Goal: Participate in discussion: Participate in discussion

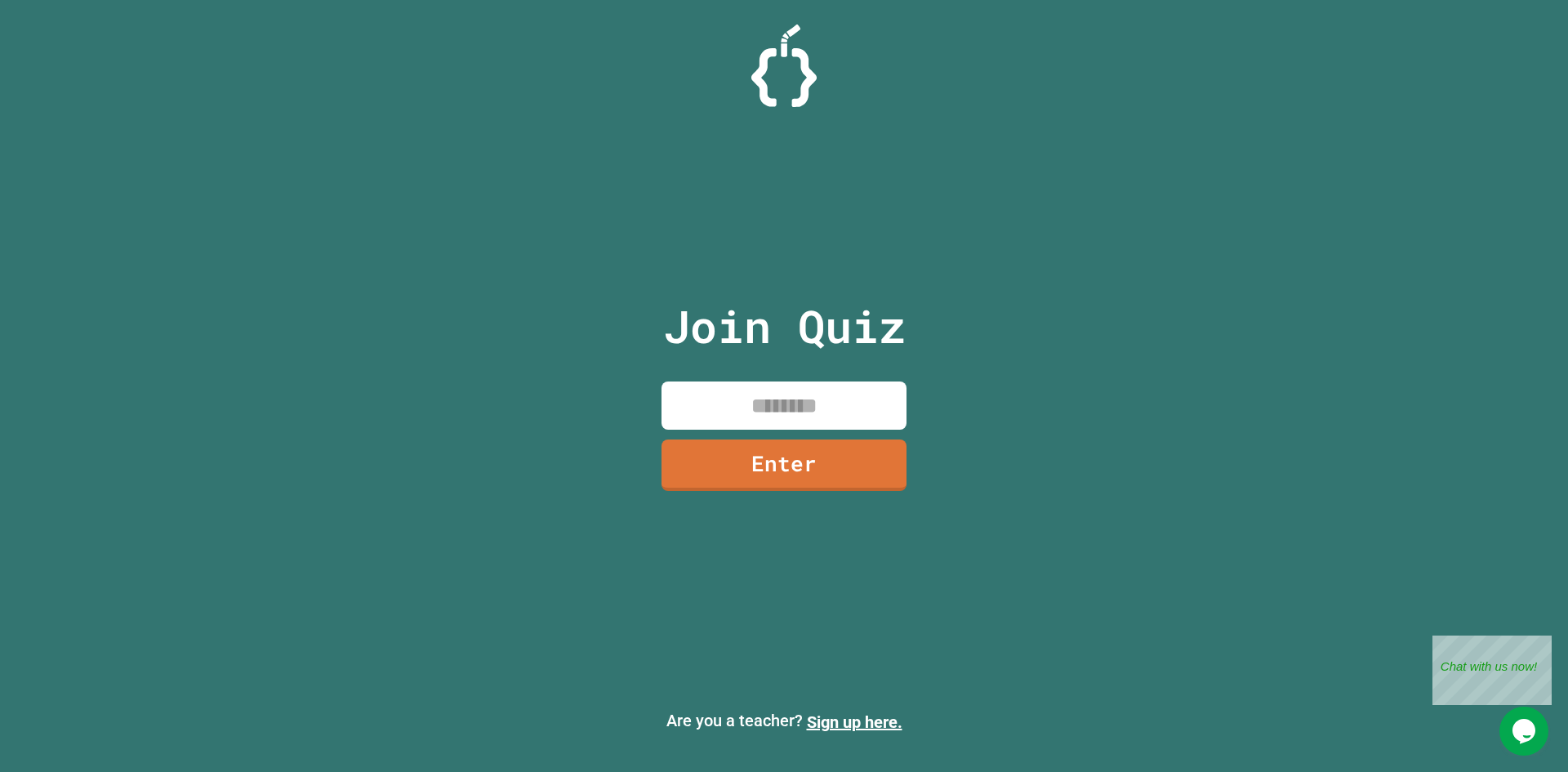
click at [783, 397] on input at bounding box center [784, 405] width 245 height 48
type input "*"
click at [862, 449] on link "Enter" at bounding box center [784, 463] width 222 height 54
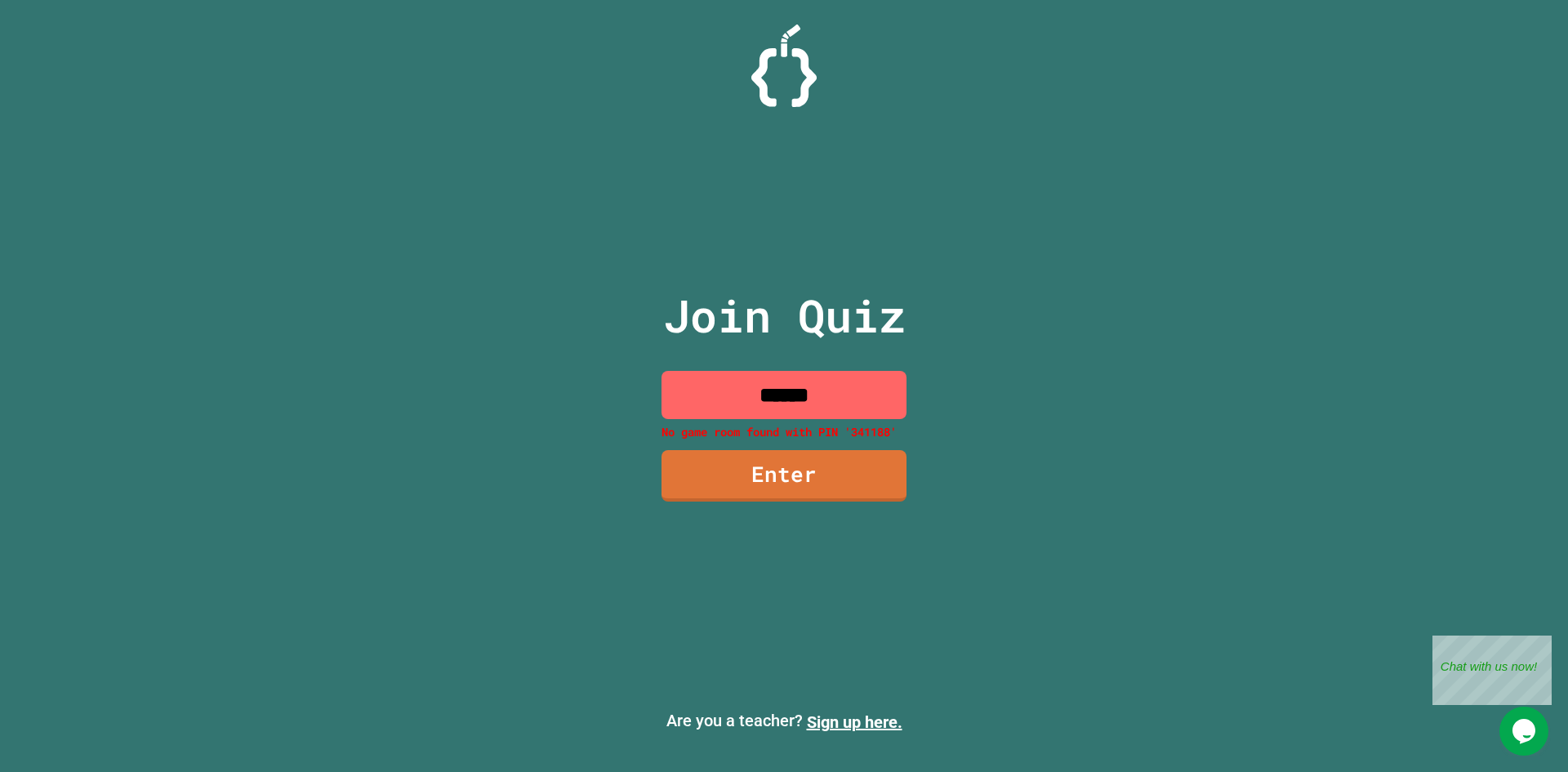
click at [882, 393] on input "******" at bounding box center [784, 394] width 245 height 48
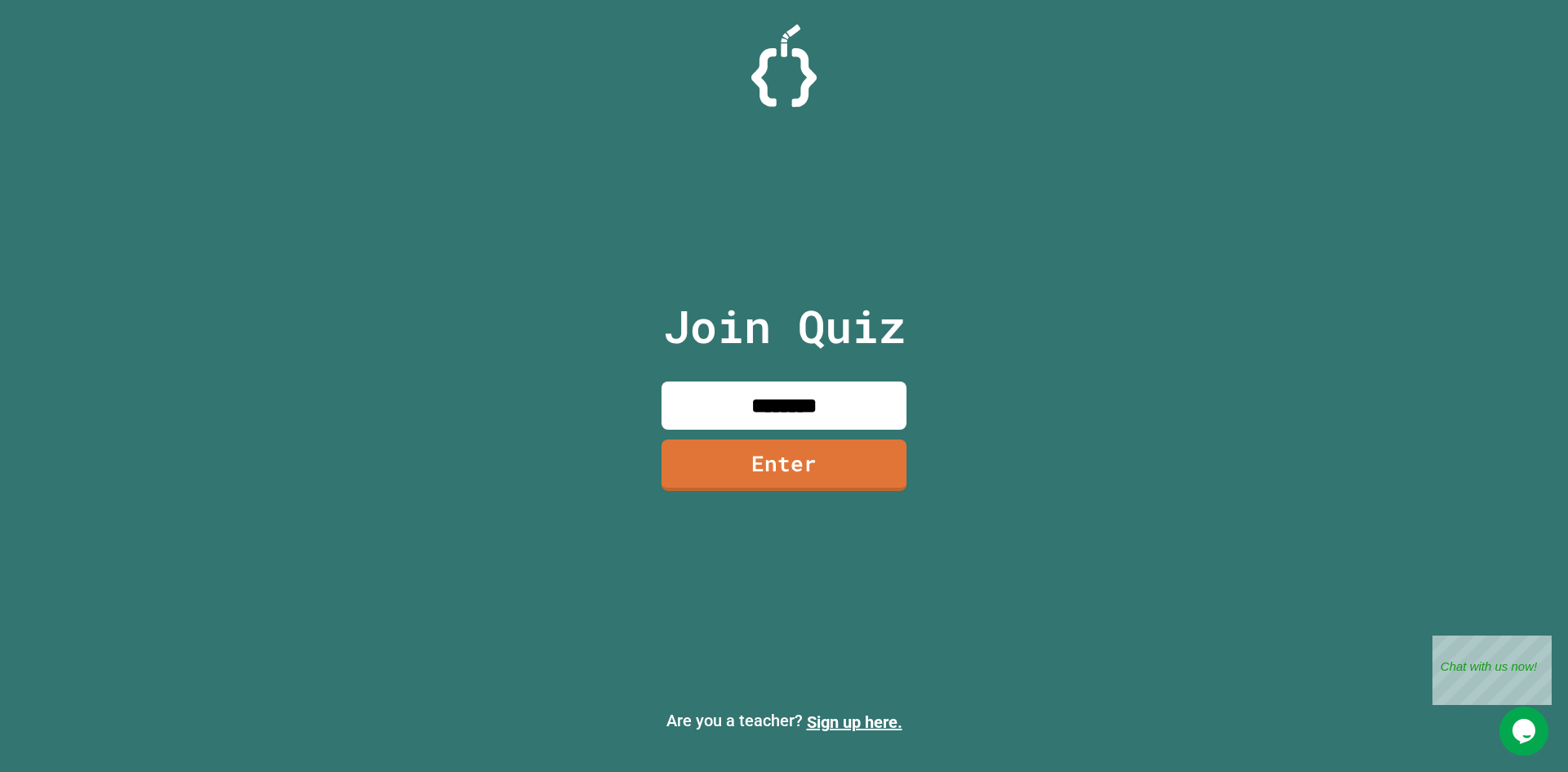
type input "********"
click at [879, 456] on link "Enter" at bounding box center [784, 463] width 243 height 54
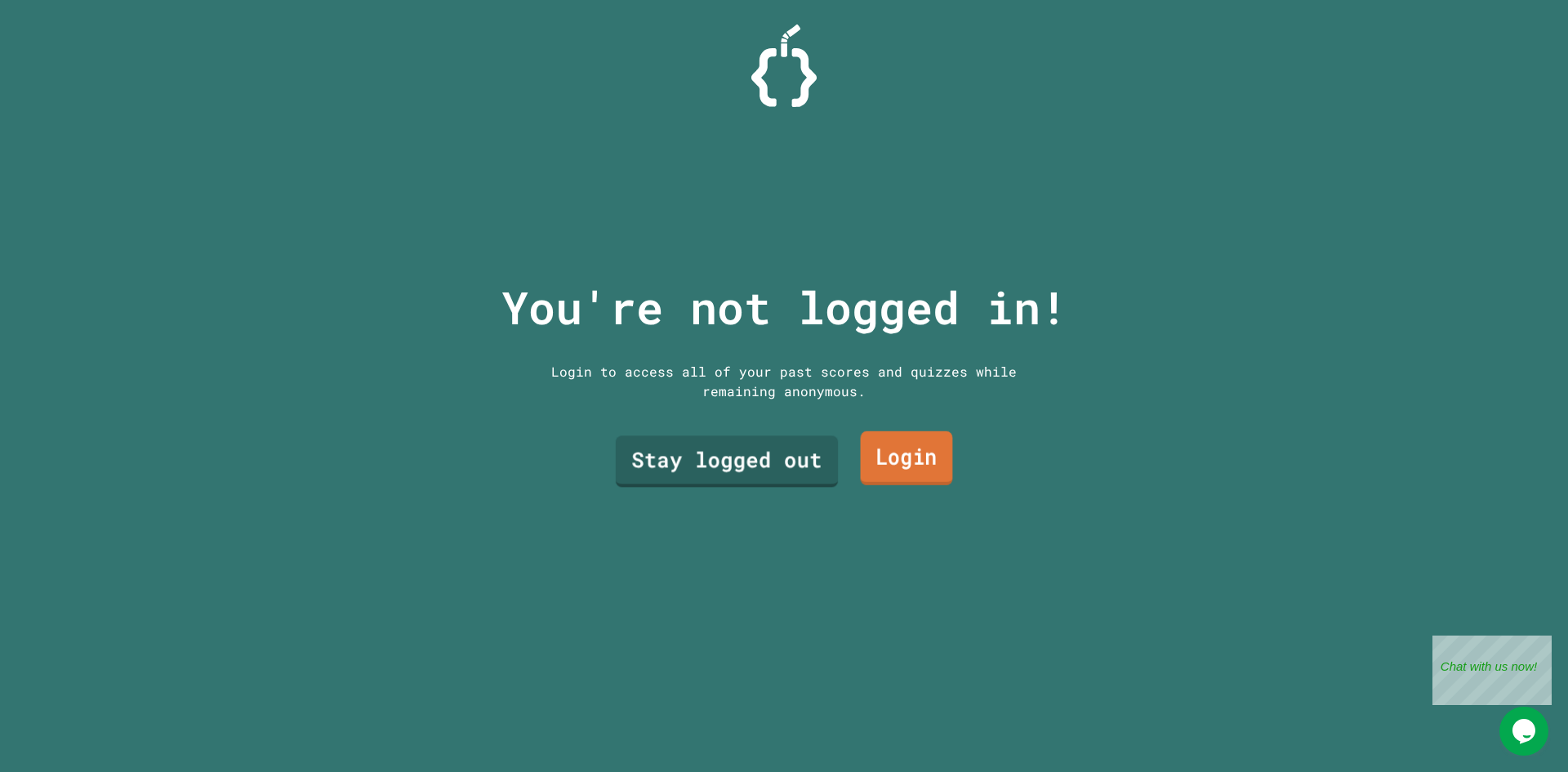
click at [913, 427] on div "Stay logged out Login" at bounding box center [784, 461] width 359 height 68
click at [909, 435] on link "Login" at bounding box center [907, 459] width 99 height 54
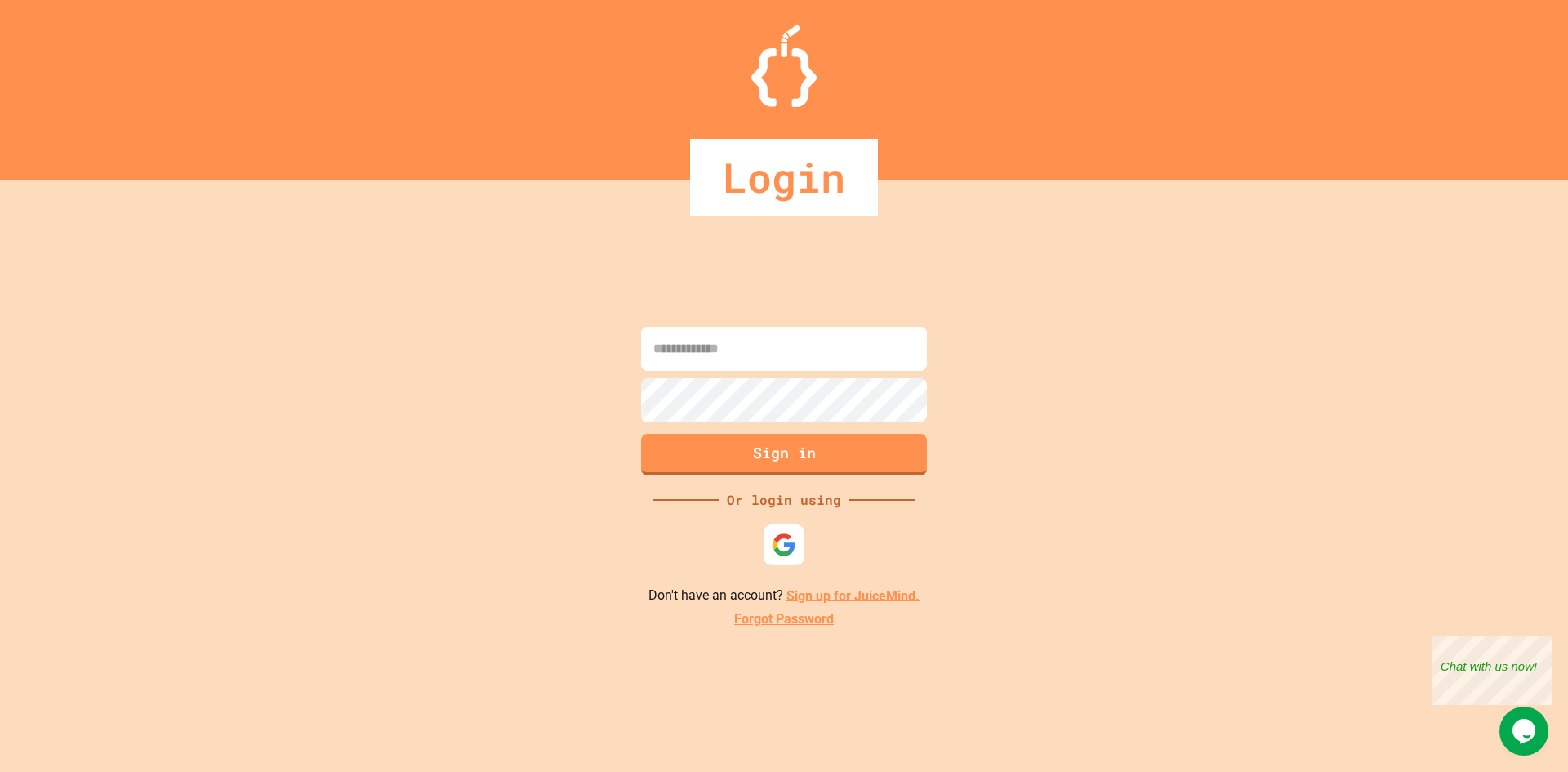
click at [777, 535] on img at bounding box center [784, 545] width 24 height 24
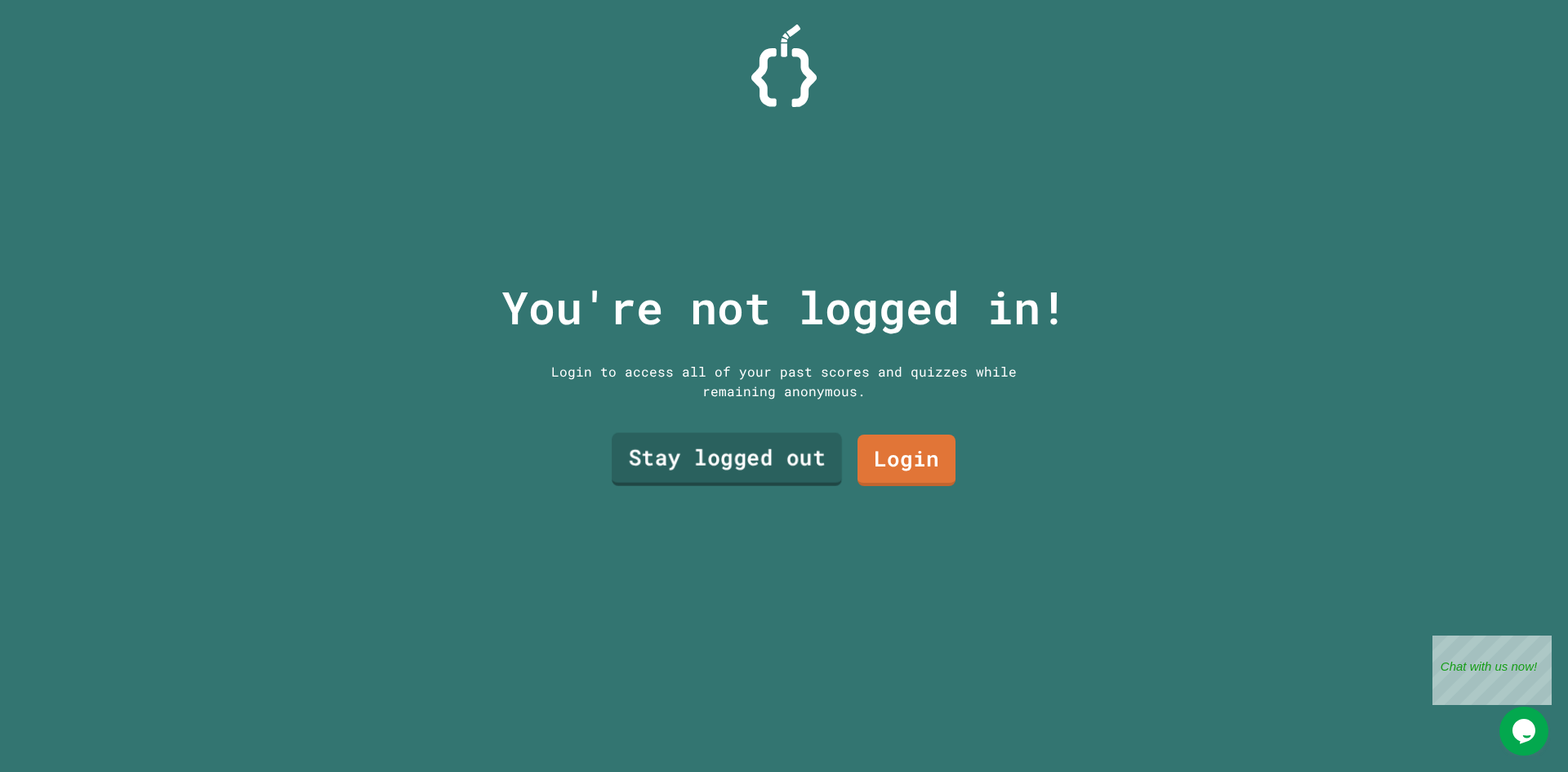
click at [644, 439] on link "Stay logged out" at bounding box center [727, 459] width 230 height 53
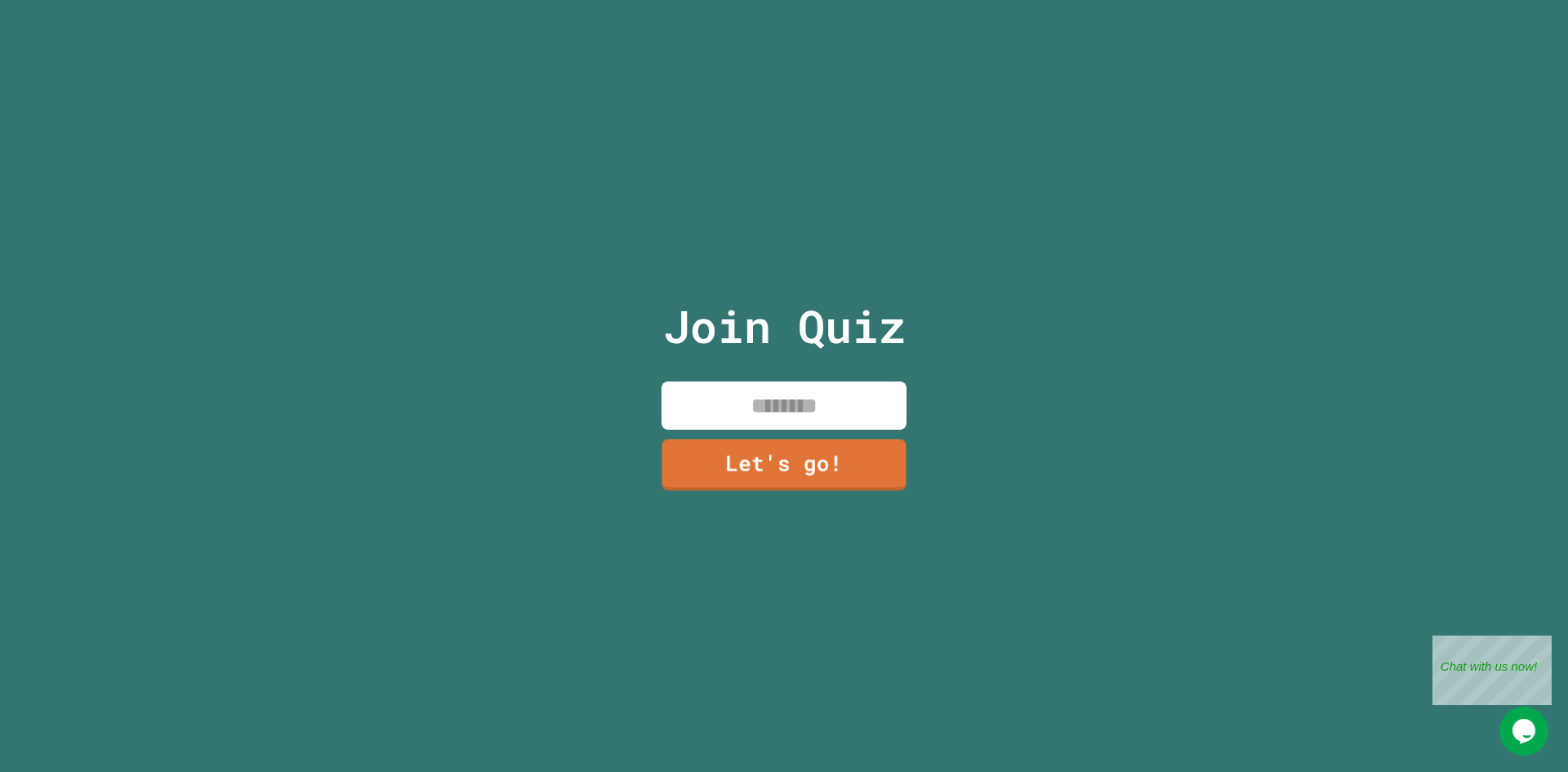
click at [709, 404] on input at bounding box center [784, 405] width 245 height 48
type input "*"
type input "******"
click at [753, 461] on link "Let's go!" at bounding box center [784, 465] width 249 height 52
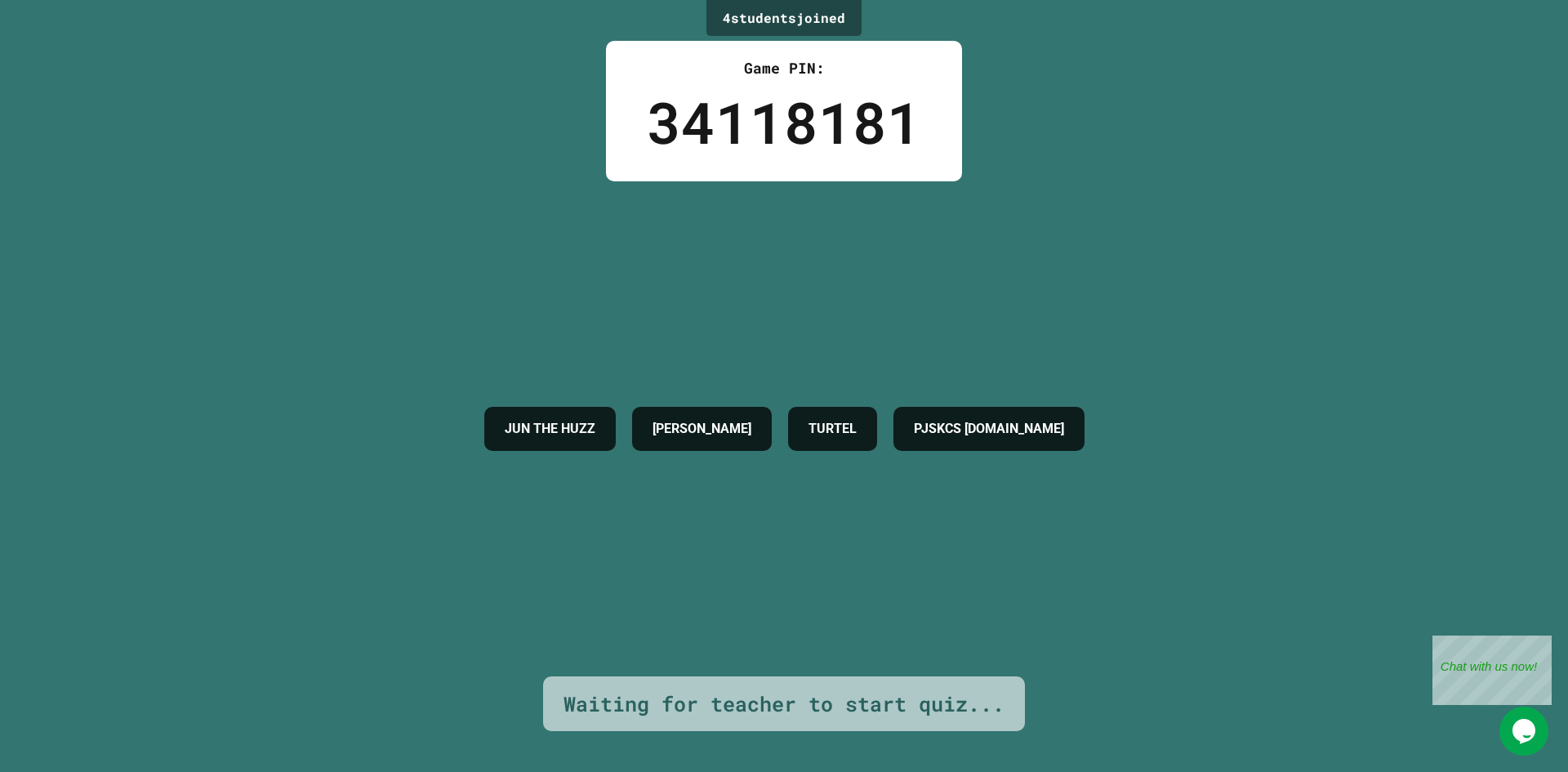
click at [1495, 670] on p "Chat with us now!" at bounding box center [1489, 666] width 96 height 14
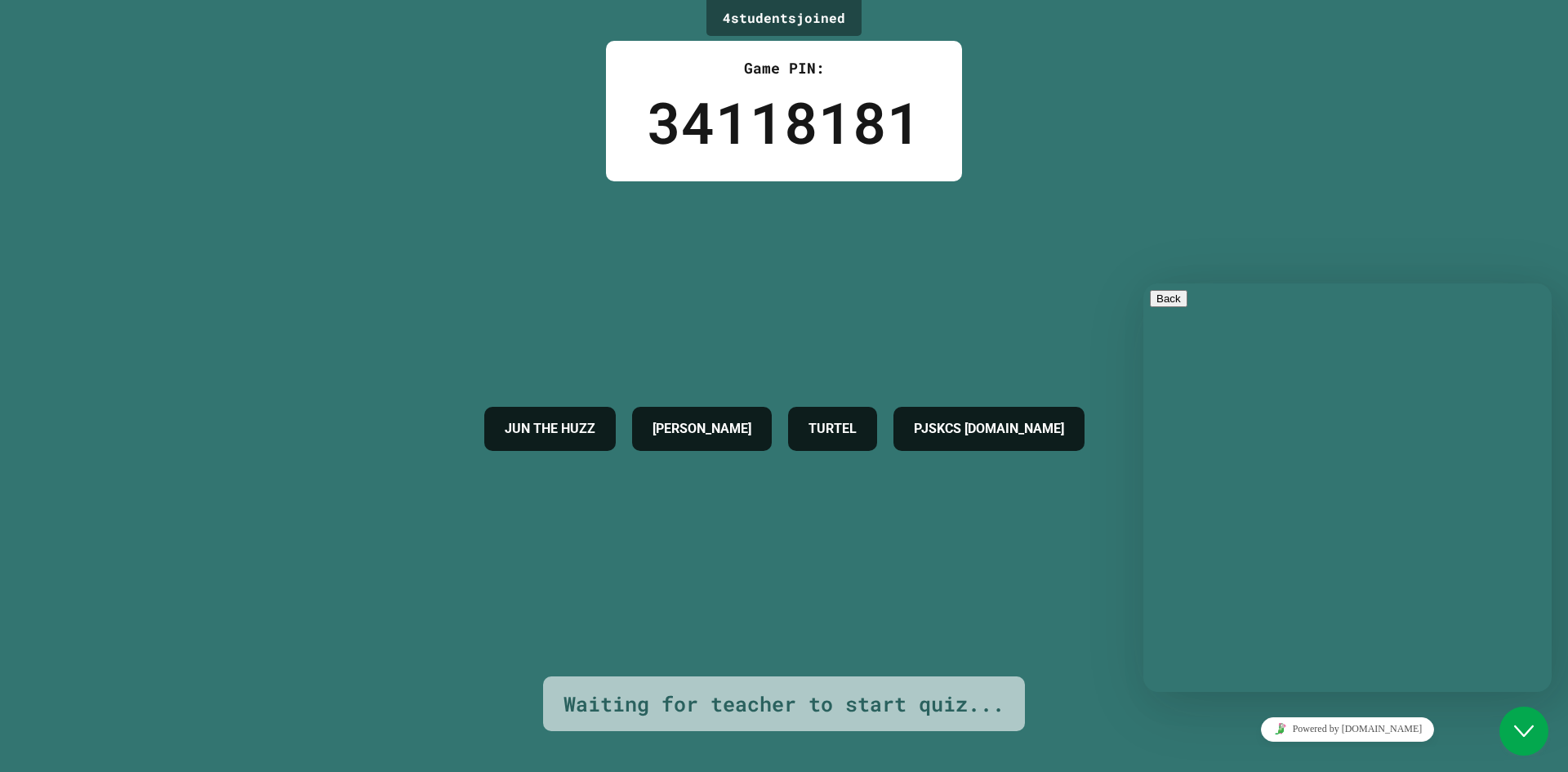
click at [1256, 757] on p "Chat now!" at bounding box center [1348, 764] width 395 height 15
click at [1230, 749] on textarea at bounding box center [1213, 755] width 127 height 13
type textarea "***"
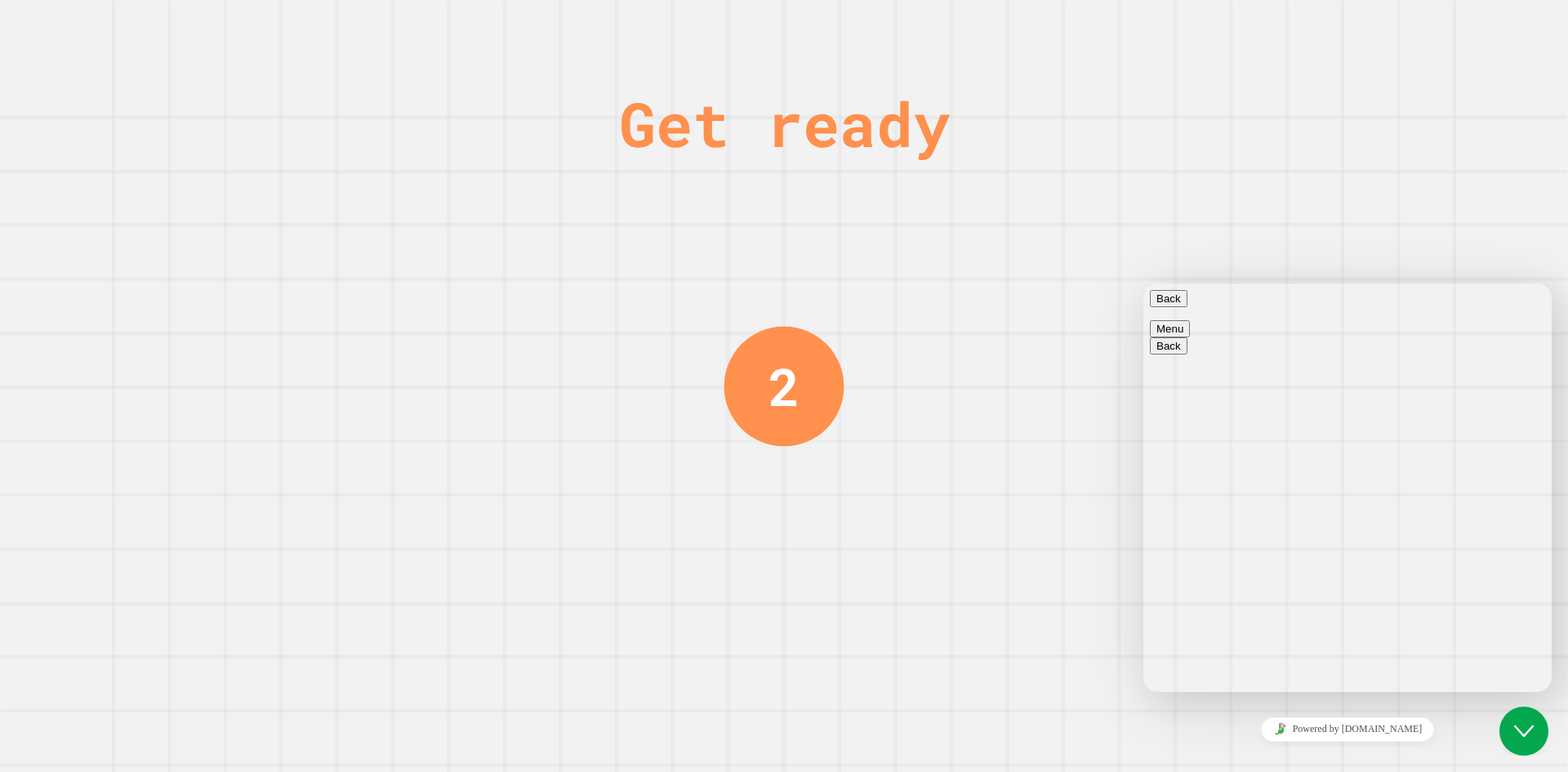
click at [1176, 139] on div "Get ready 2" at bounding box center [784, 386] width 1568 height 772
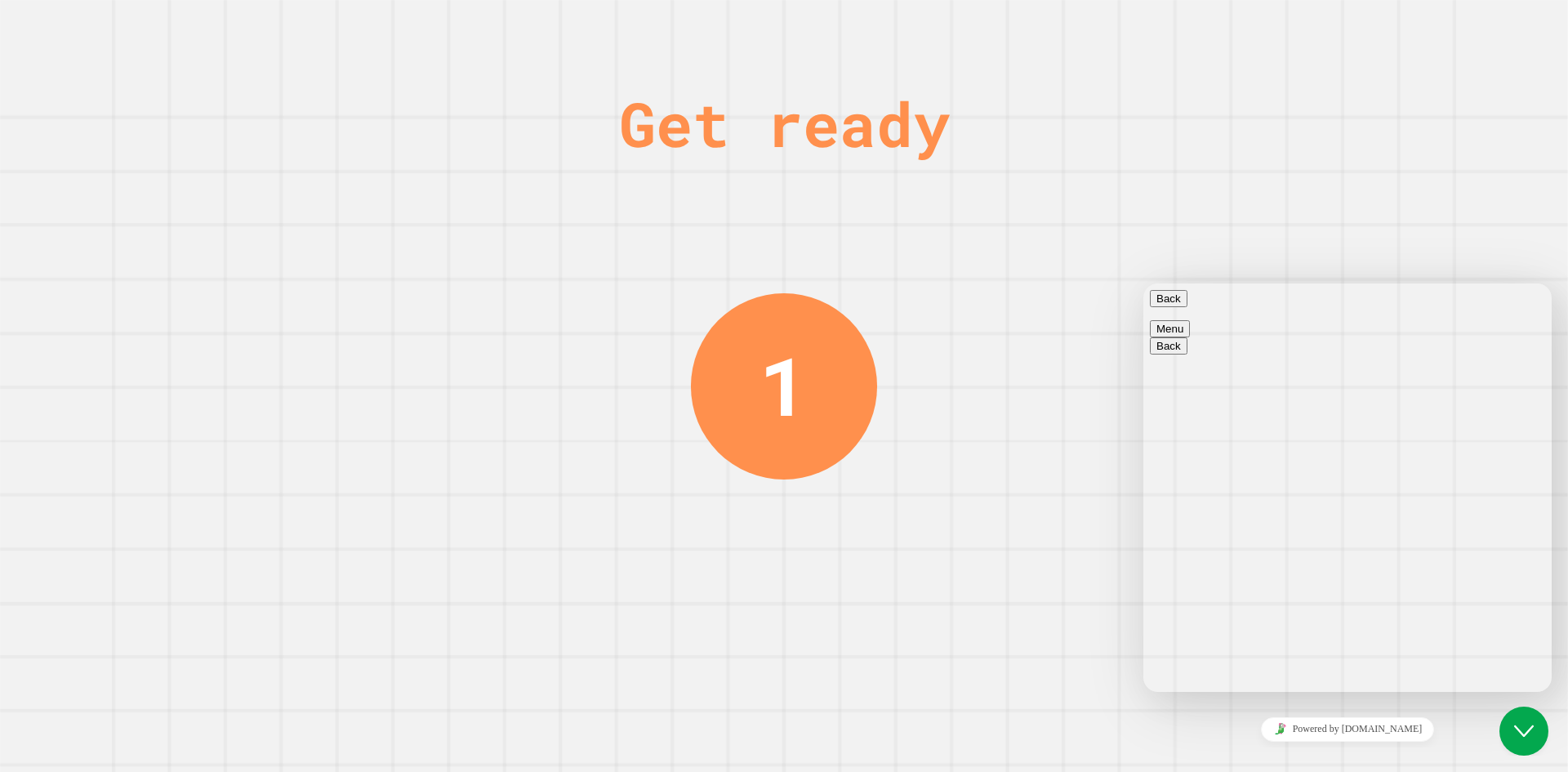
click at [1172, 301] on button "Back" at bounding box center [1168, 299] width 38 height 17
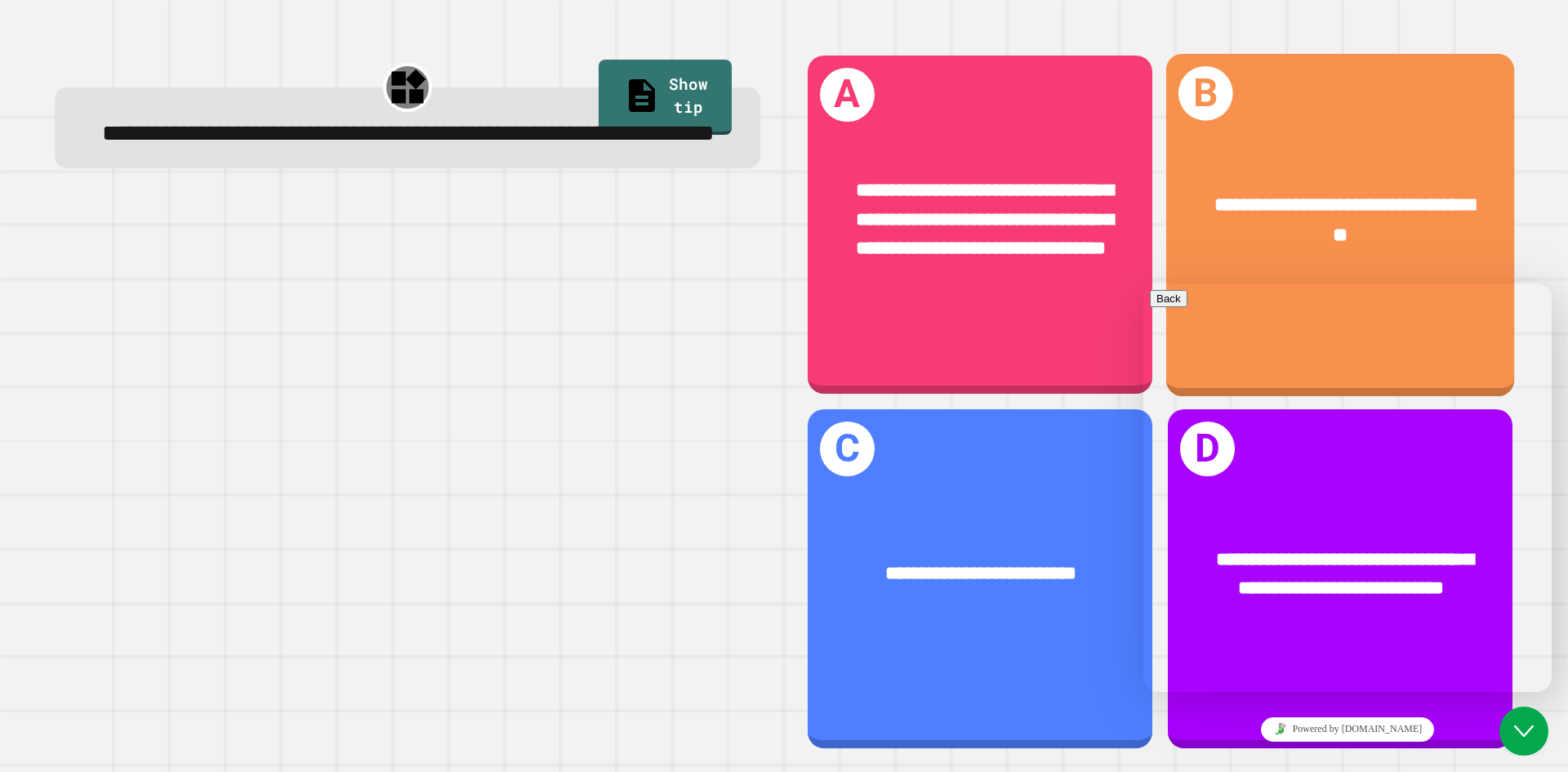
click at [1244, 223] on div "**********" at bounding box center [1342, 220] width 272 height 59
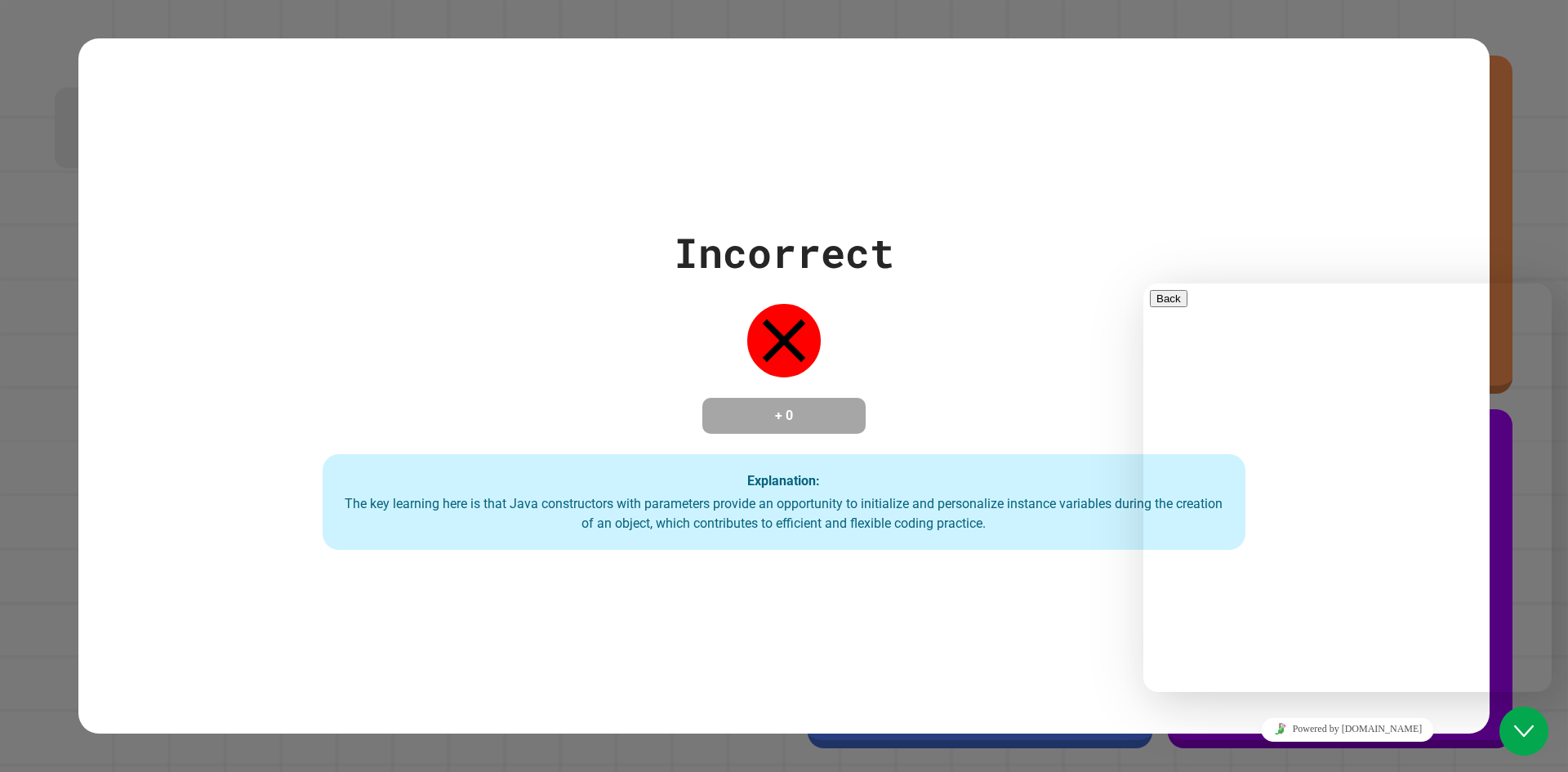
click at [1514, 721] on div "Close Chat This icon closes the chat window." at bounding box center [1524, 731] width 49 height 19
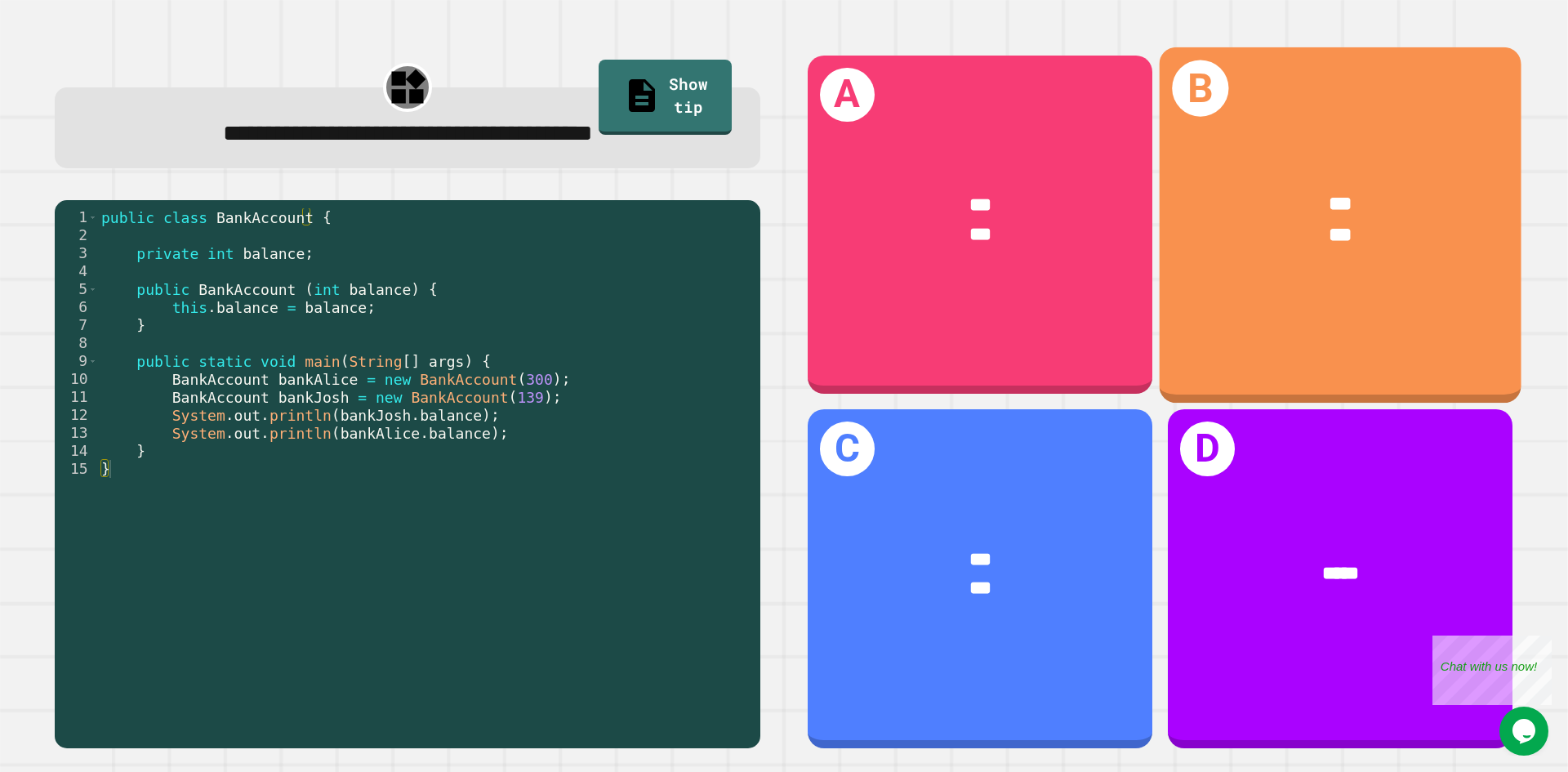
click at [1230, 230] on div "***" at bounding box center [1341, 235] width 282 height 31
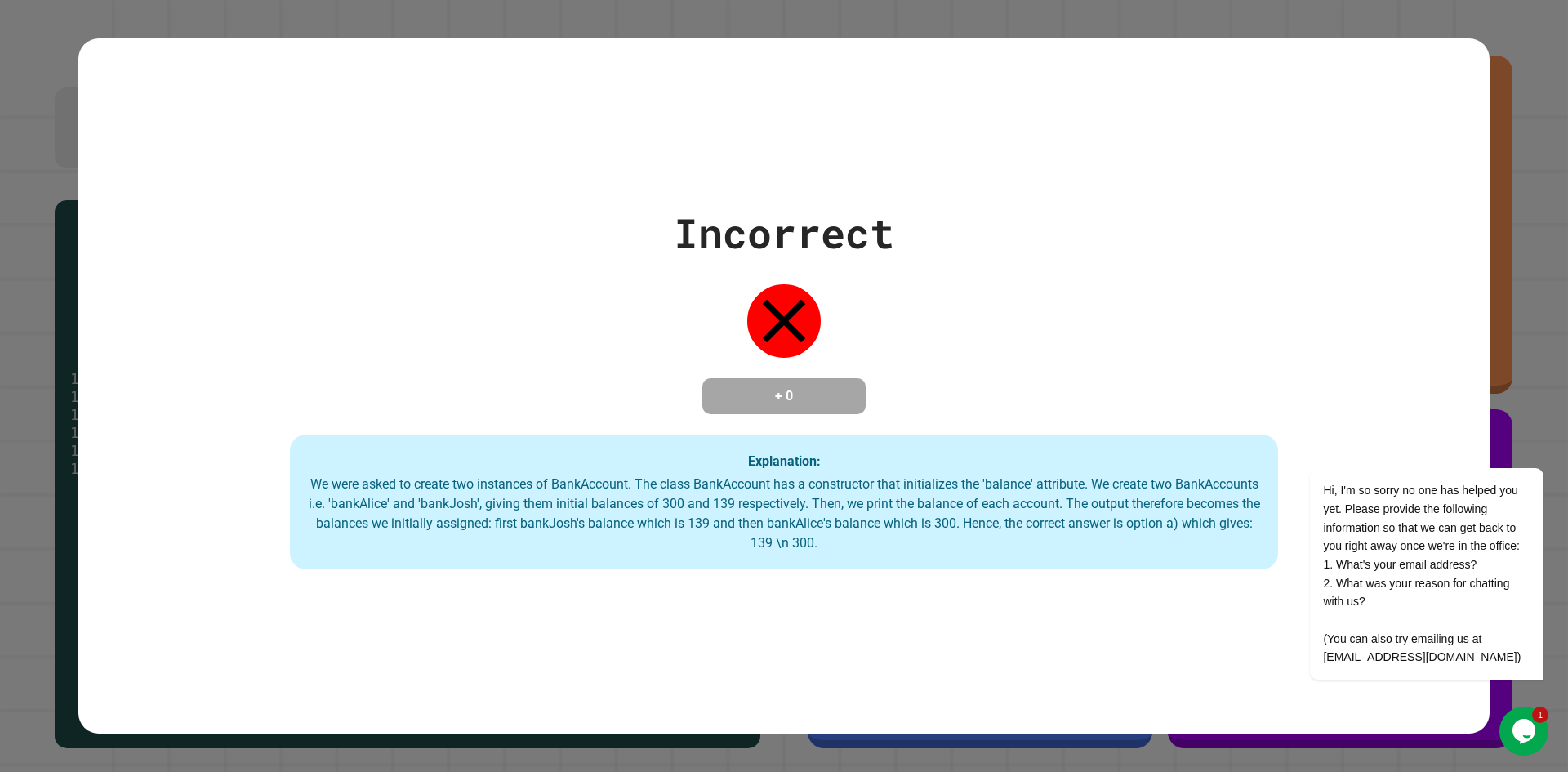
click at [1523, 729] on icon "Chat widget" at bounding box center [1524, 731] width 23 height 24
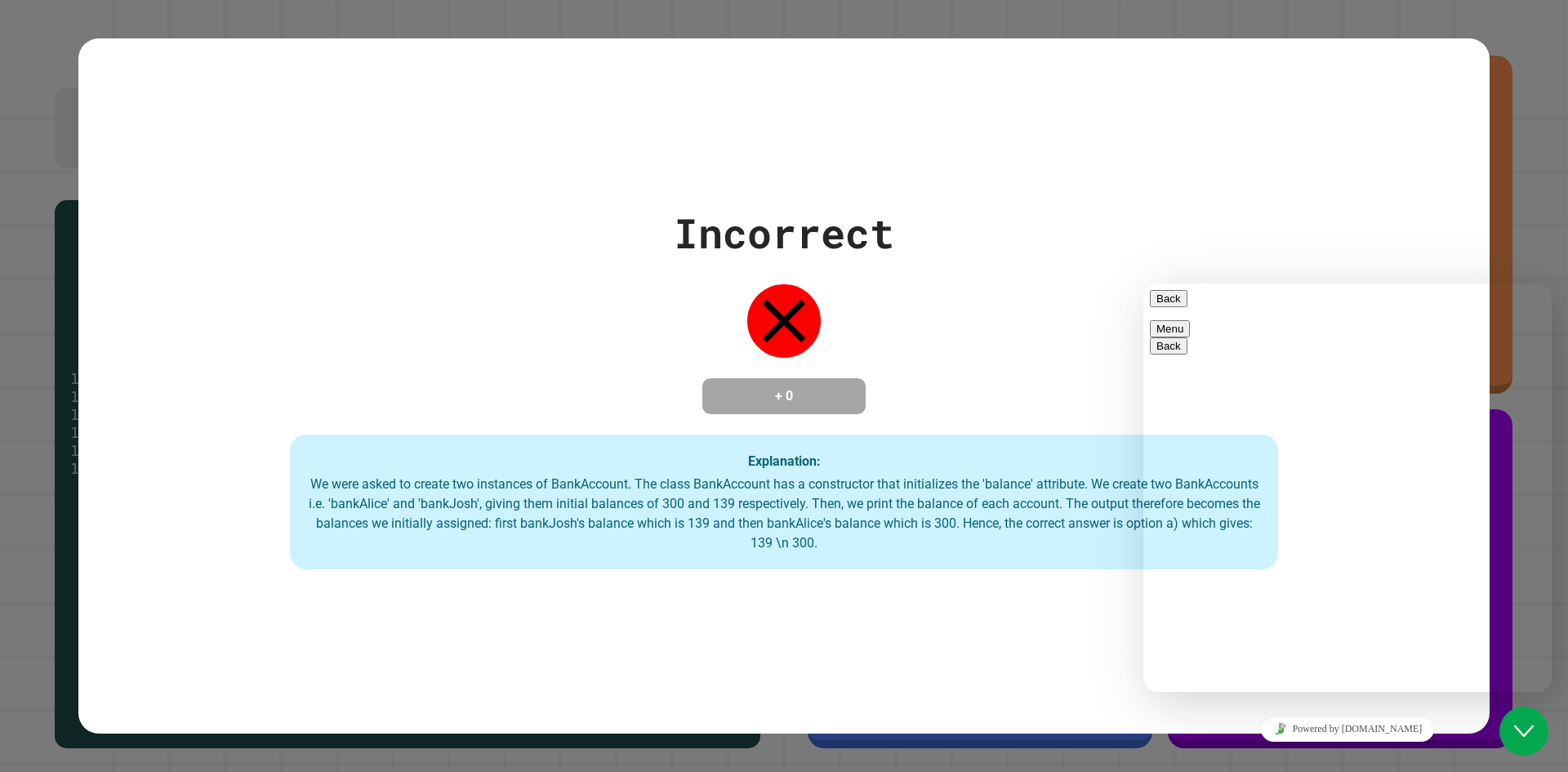
click at [1523, 726] on icon "Close Chat This icon closes the chat window." at bounding box center [1524, 731] width 19 height 19
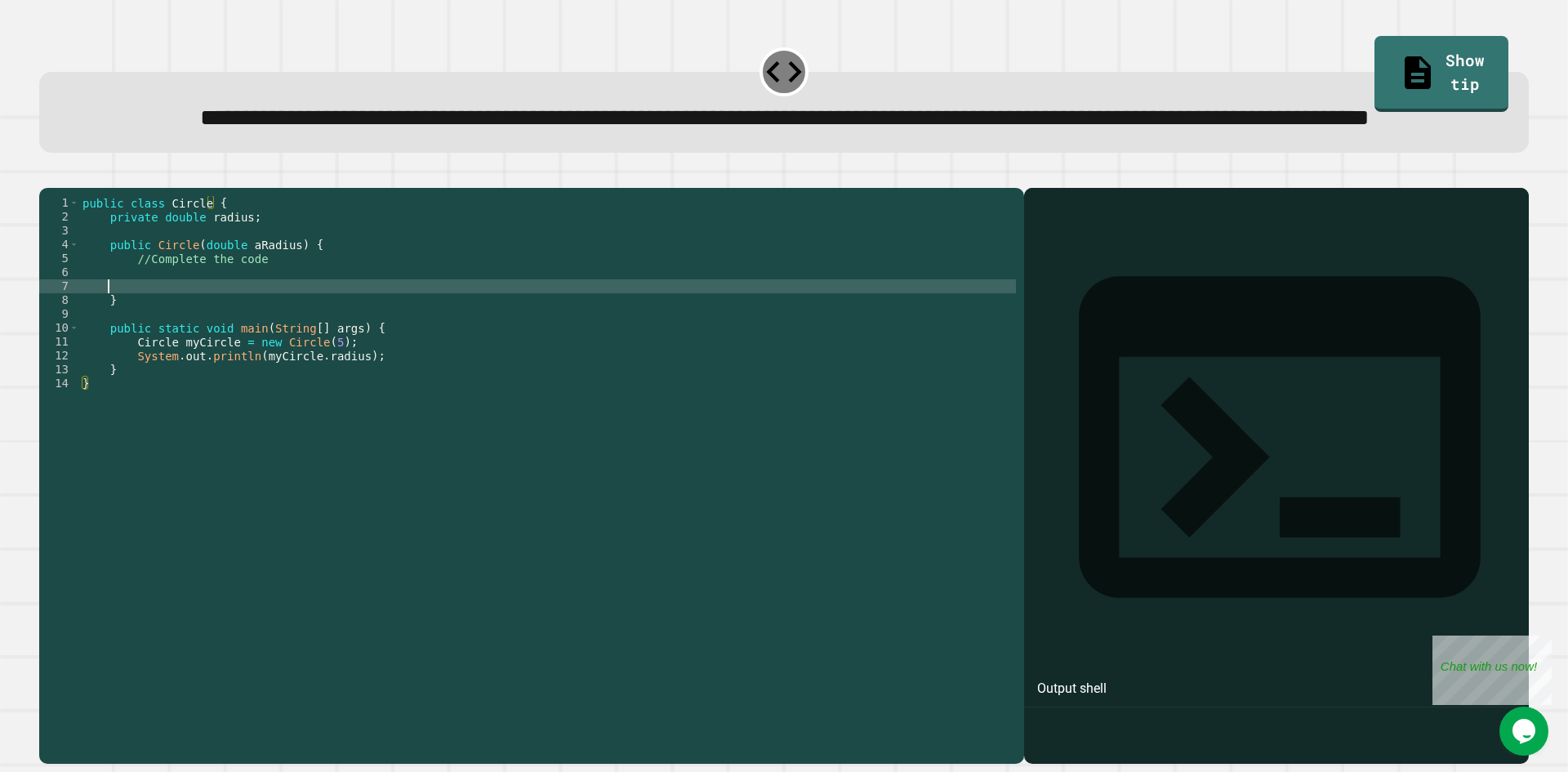
click at [210, 345] on div "public class Circle { private double radius ; public Circle ( double aRadius ) …" at bounding box center [547, 439] width 937 height 486
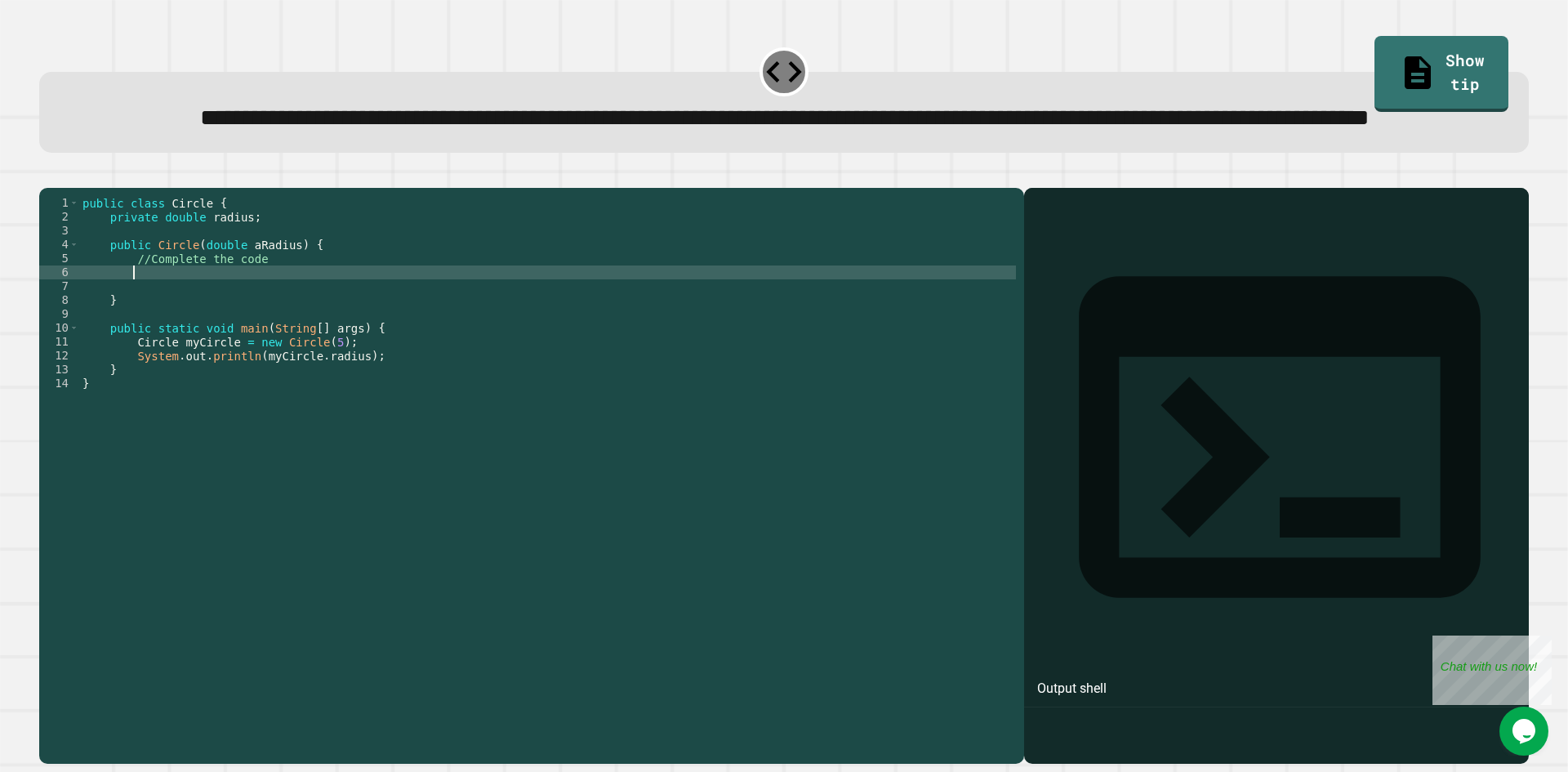
click at [199, 331] on div "public class Circle { private double radius ; public Circle ( double aRadius ) …" at bounding box center [547, 439] width 937 height 486
click at [128, 342] on div "public class Circle { private double radius ; public Circle ( double aRadius ) …" at bounding box center [547, 439] width 937 height 486
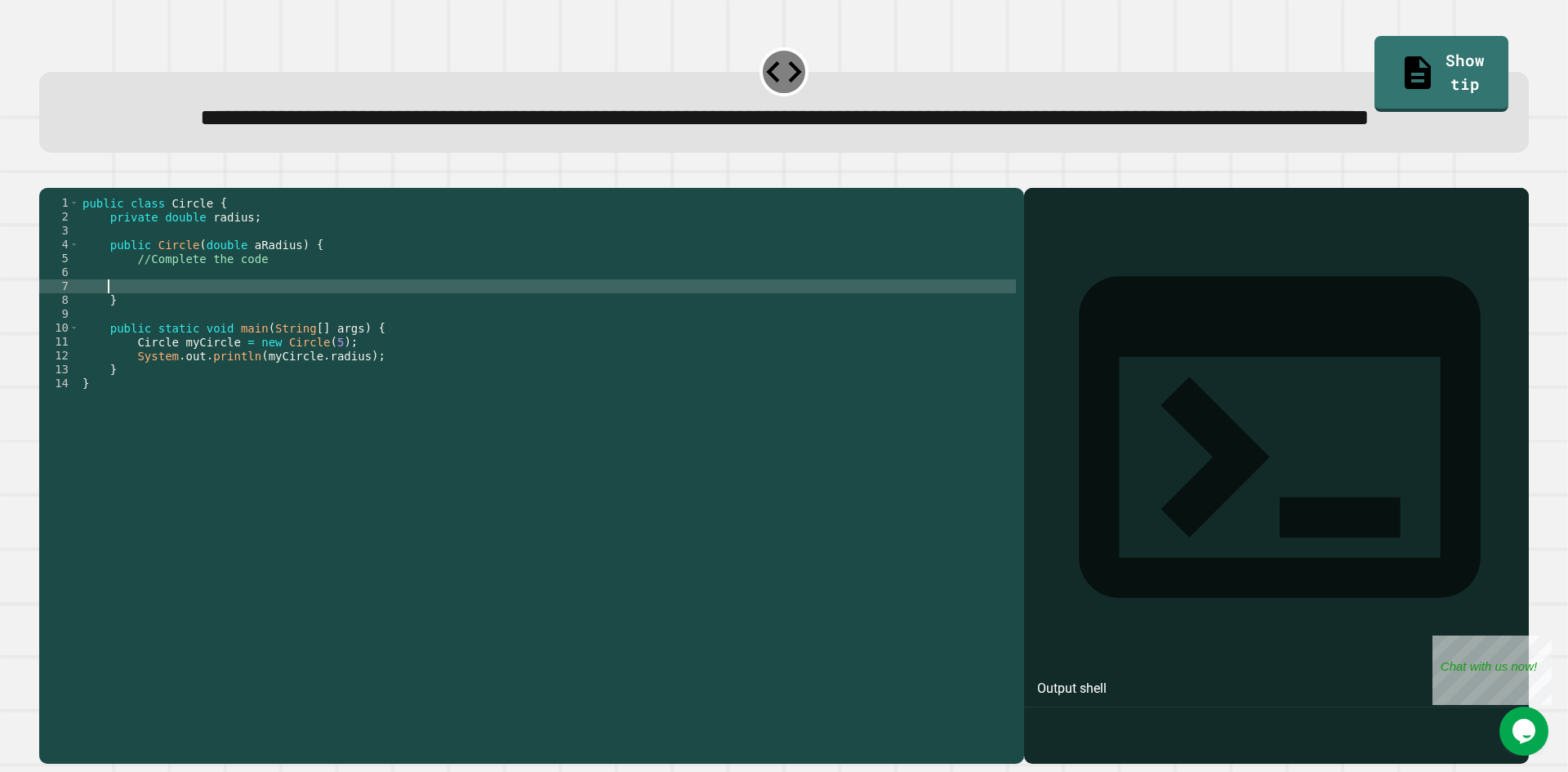
click at [108, 325] on div "public class Circle { private double radius ; public Circle ( double aRadius ) …" at bounding box center [547, 439] width 937 height 486
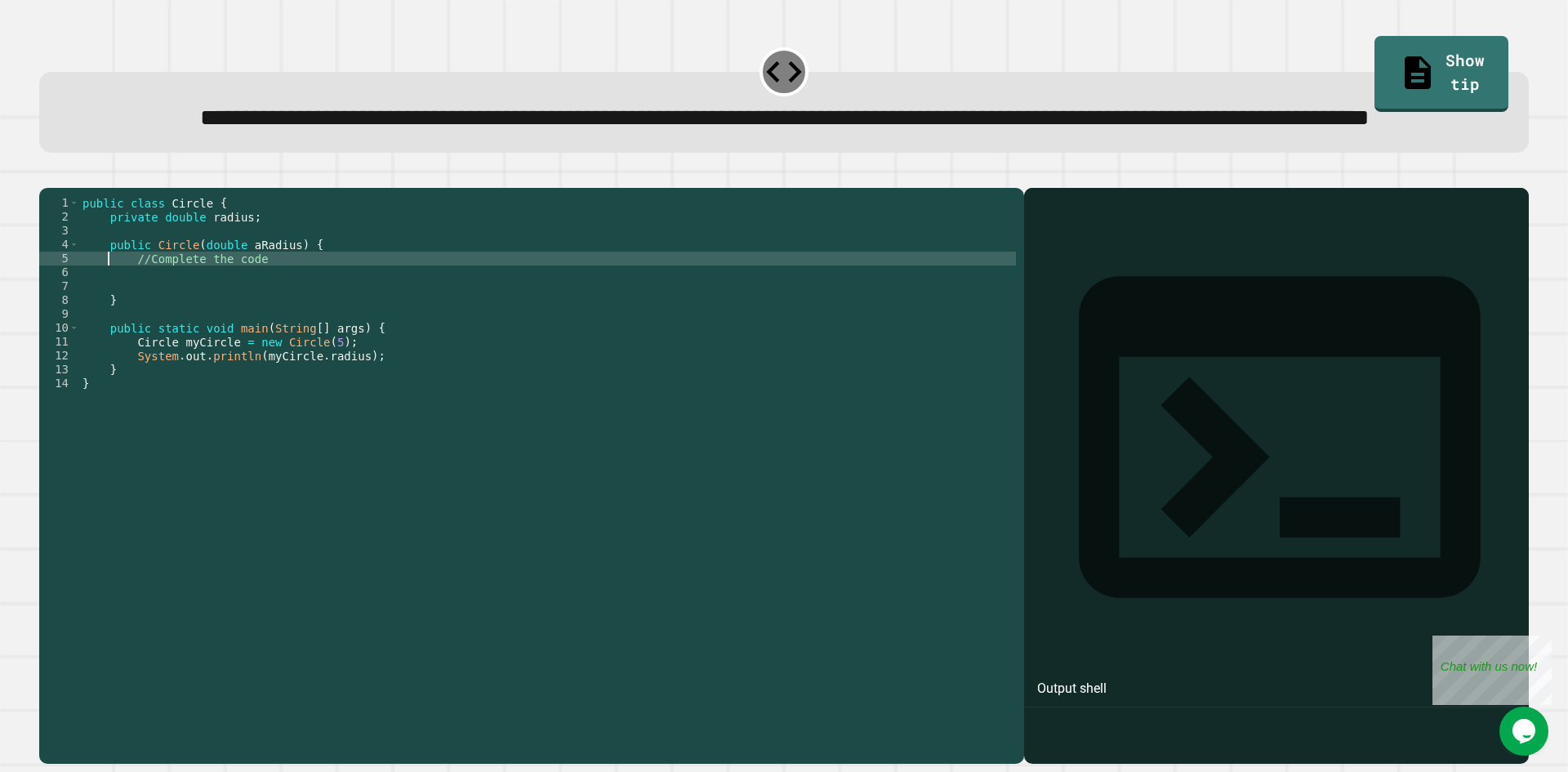
click at [117, 329] on div "public class Circle { private double radius ; public Circle ( double aRadius ) …" at bounding box center [547, 439] width 937 height 486
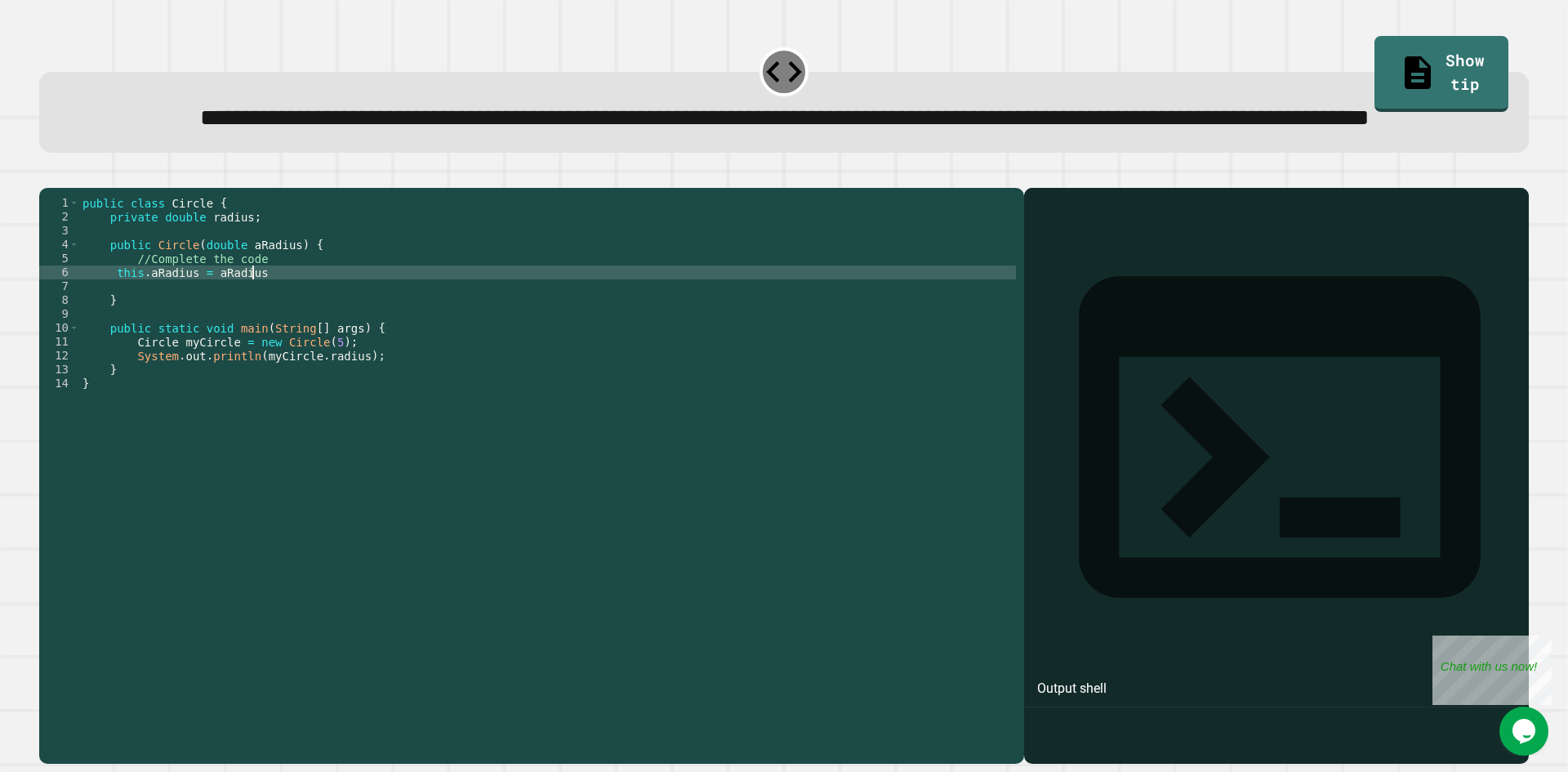
scroll to position [0, 12]
click at [1169, 313] on div at bounding box center [1277, 499] width 489 height 528
click at [1382, 68] on link "Show tip" at bounding box center [1441, 71] width 120 height 80
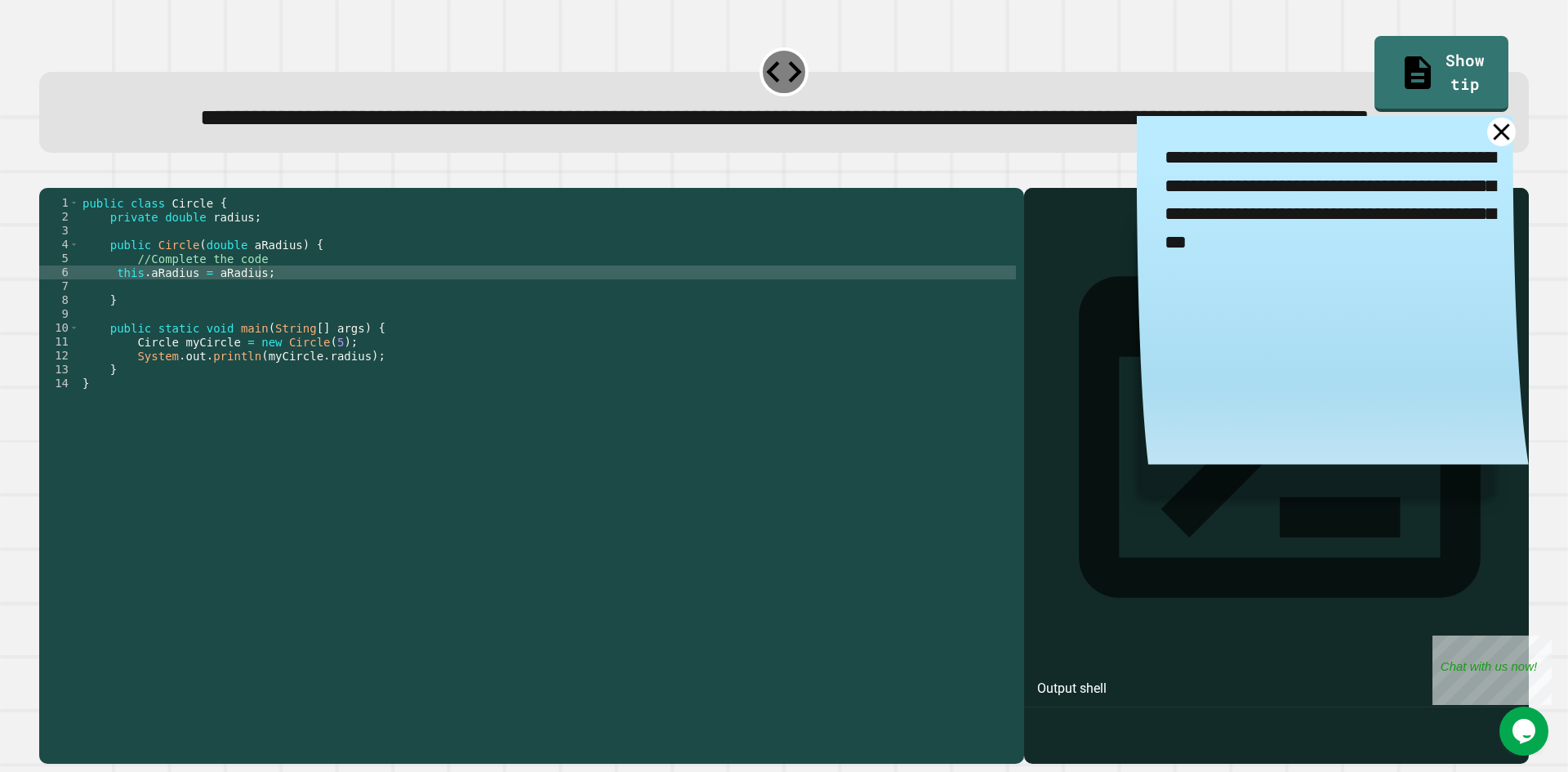
click at [1488, 146] on icon at bounding box center [1502, 131] width 29 height 29
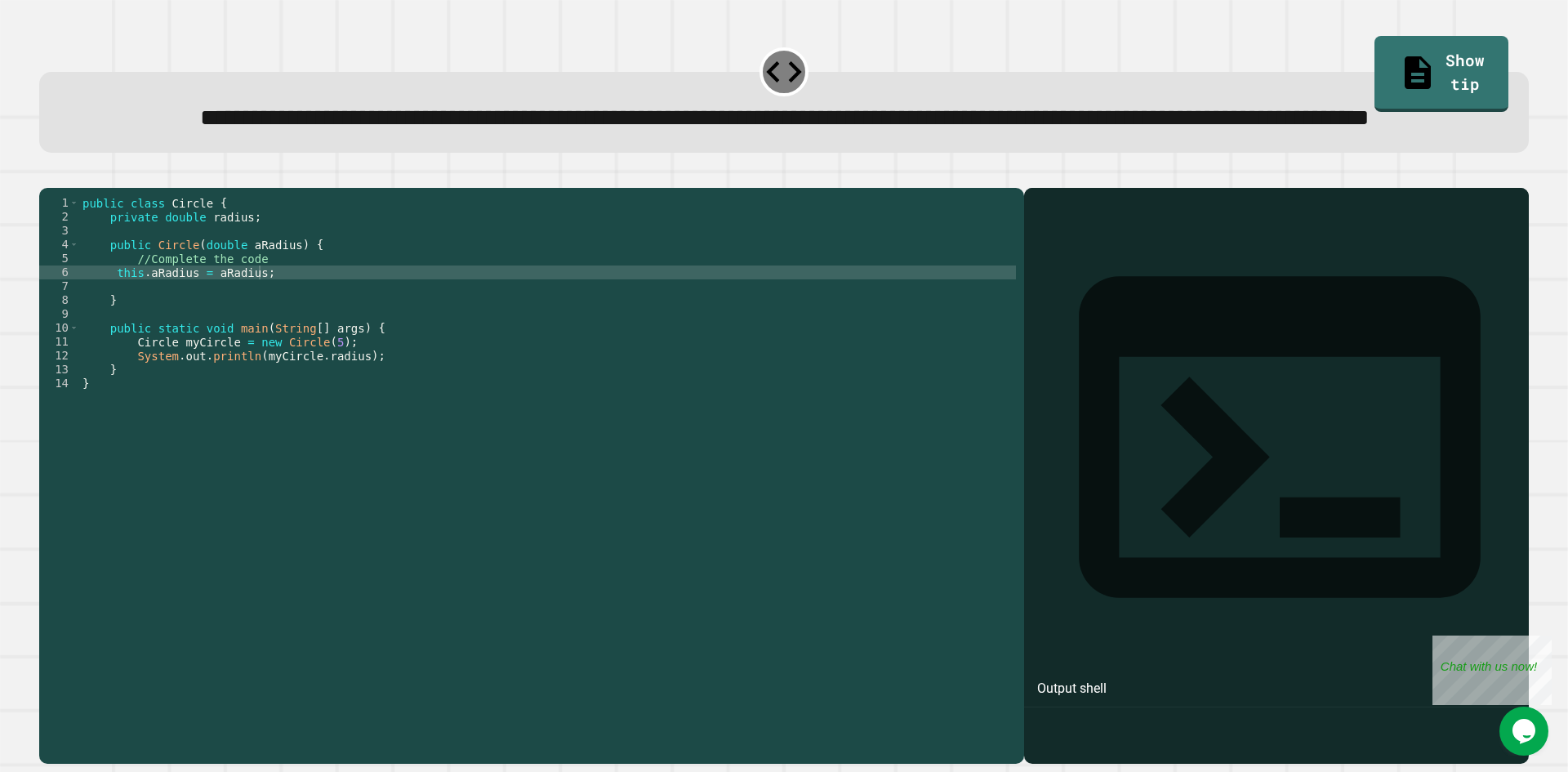
click at [47, 175] on icon "button" at bounding box center [47, 175] width 0 height 0
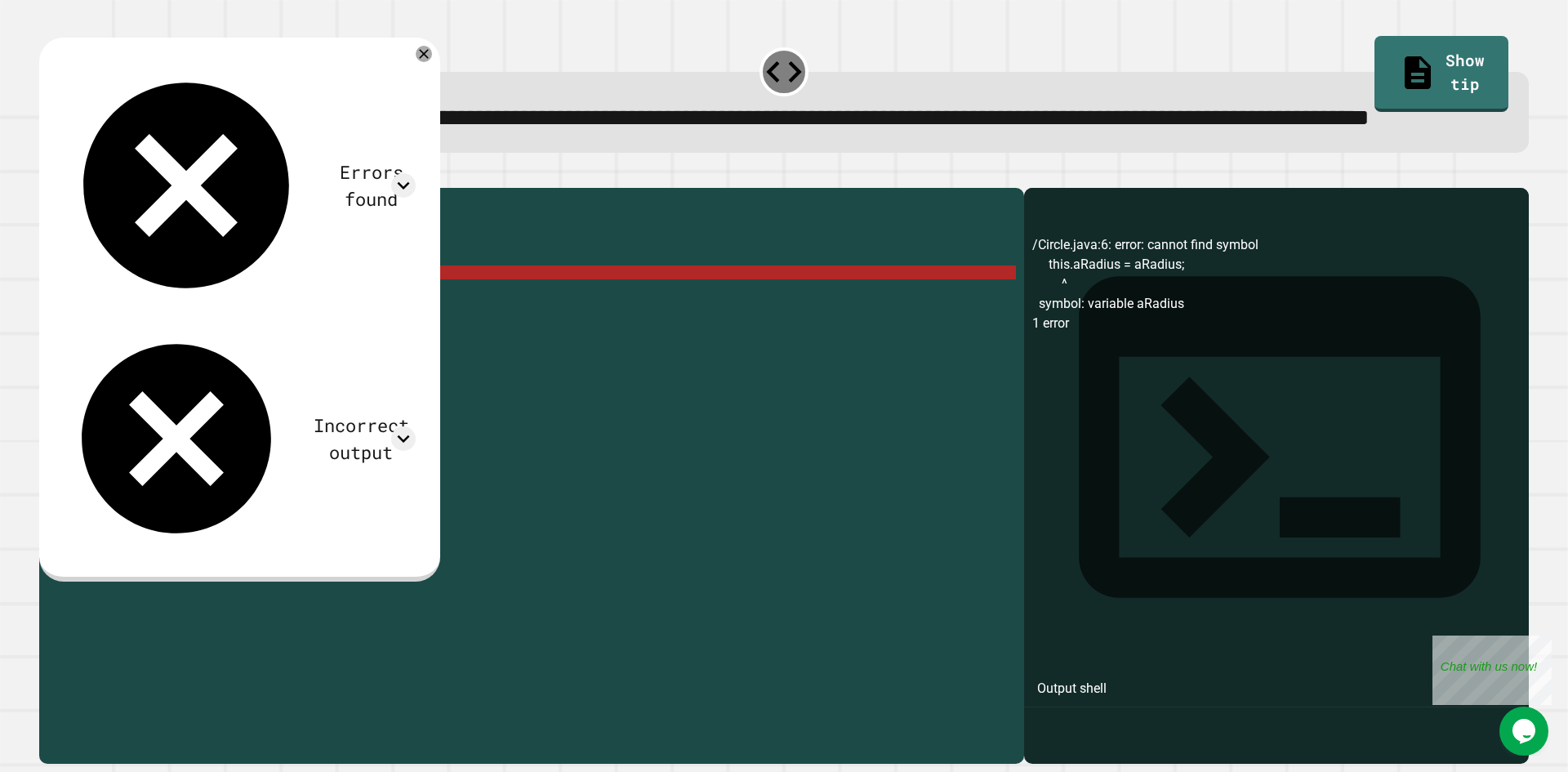
click at [47, 175] on button "button" at bounding box center [47, 175] width 0 height 0
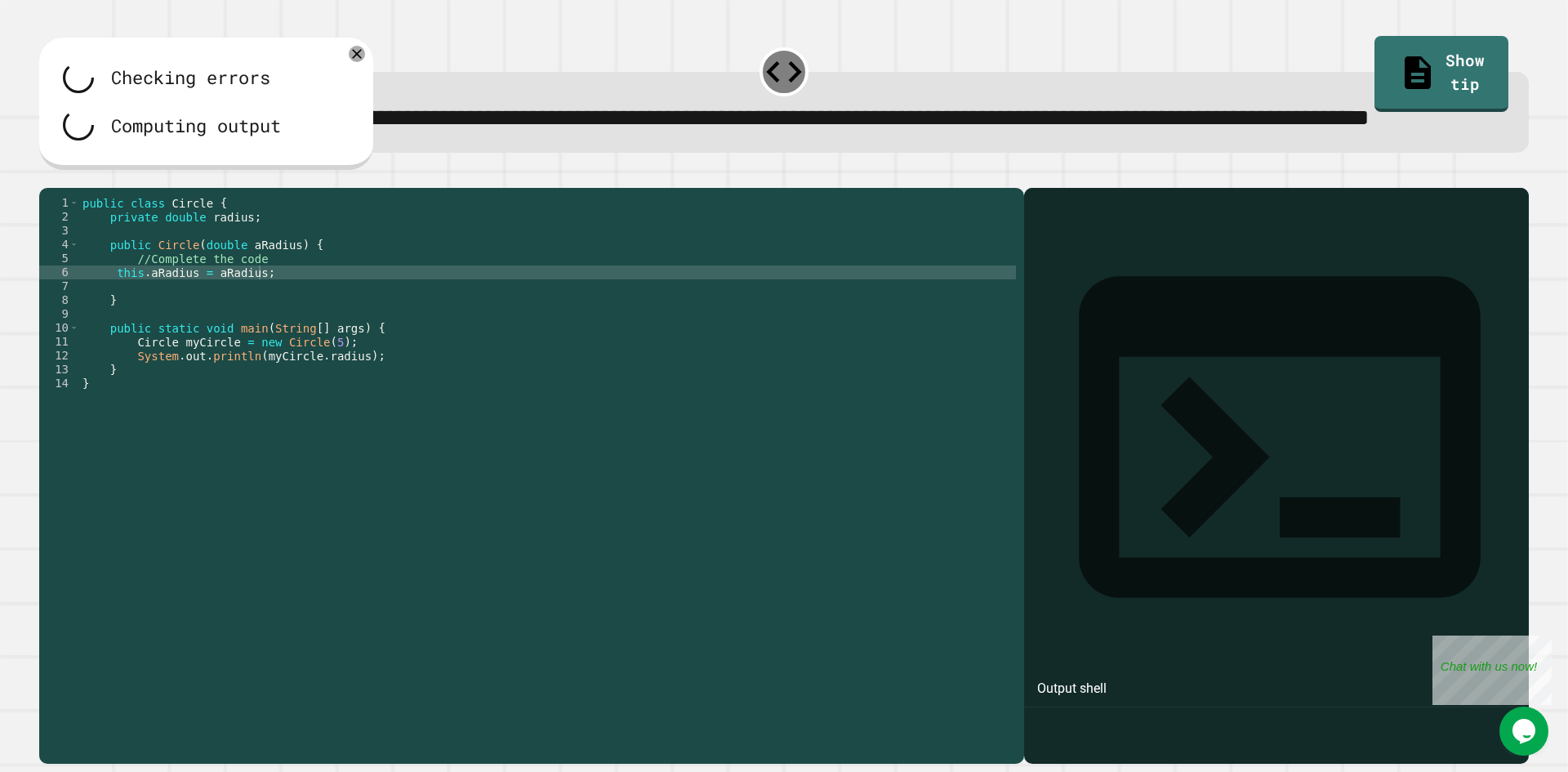
click at [64, 175] on button "button" at bounding box center [64, 175] width 0 height 0
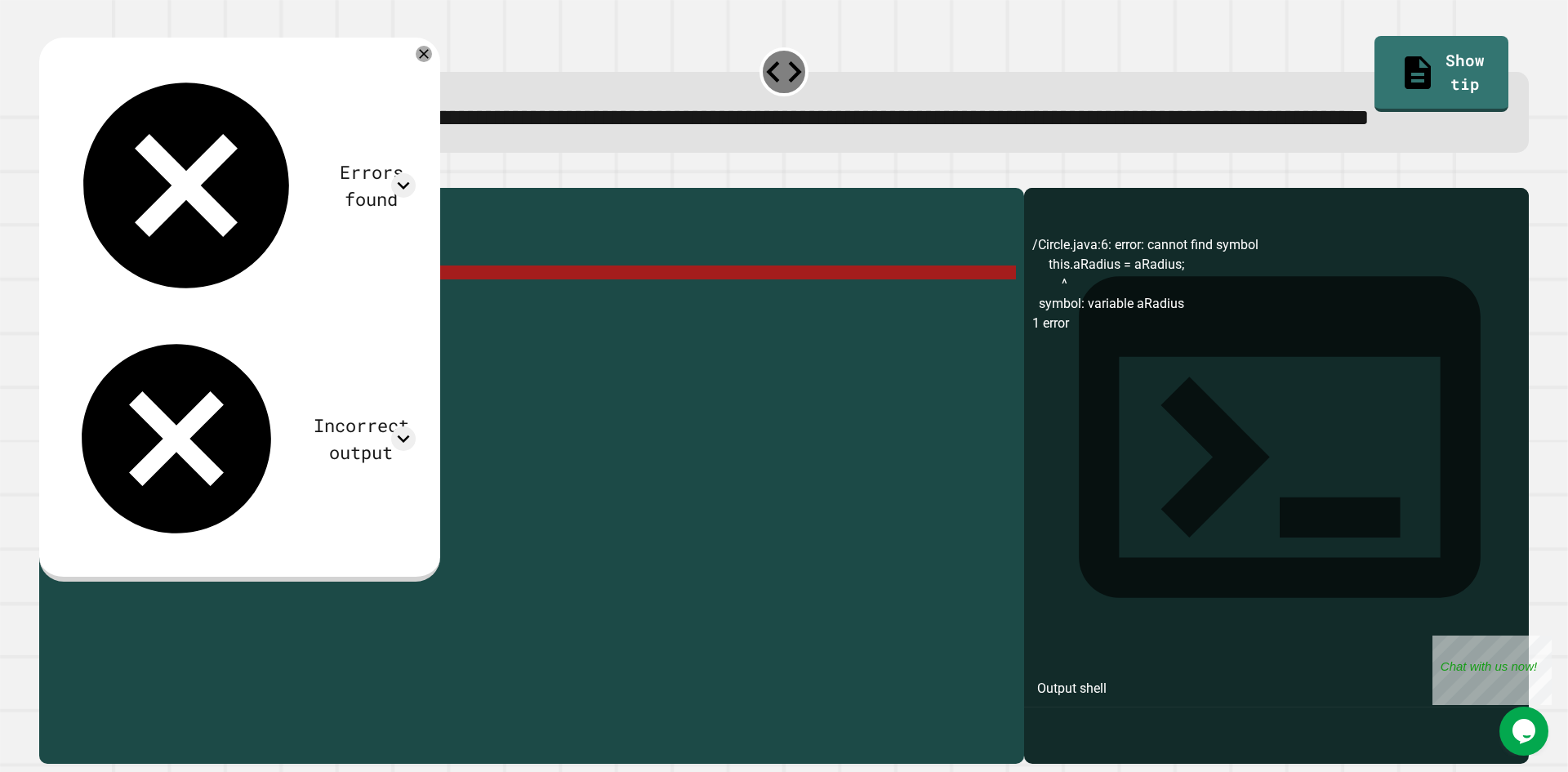
drag, startPoint x: 192, startPoint y: 335, endPoint x: 181, endPoint y: 334, distance: 11.0
click at [181, 334] on div "public class Circle { private double radius ; public Circle ( double aRadius ) …" at bounding box center [547, 439] width 937 height 486
click at [261, 332] on div "public class Circle { private double radius ; public Circle ( double aRadius ) …" at bounding box center [547, 439] width 937 height 486
click at [144, 336] on div "public class Circle { private double radius ; public Circle ( double aRadius ) …" at bounding box center [547, 439] width 937 height 486
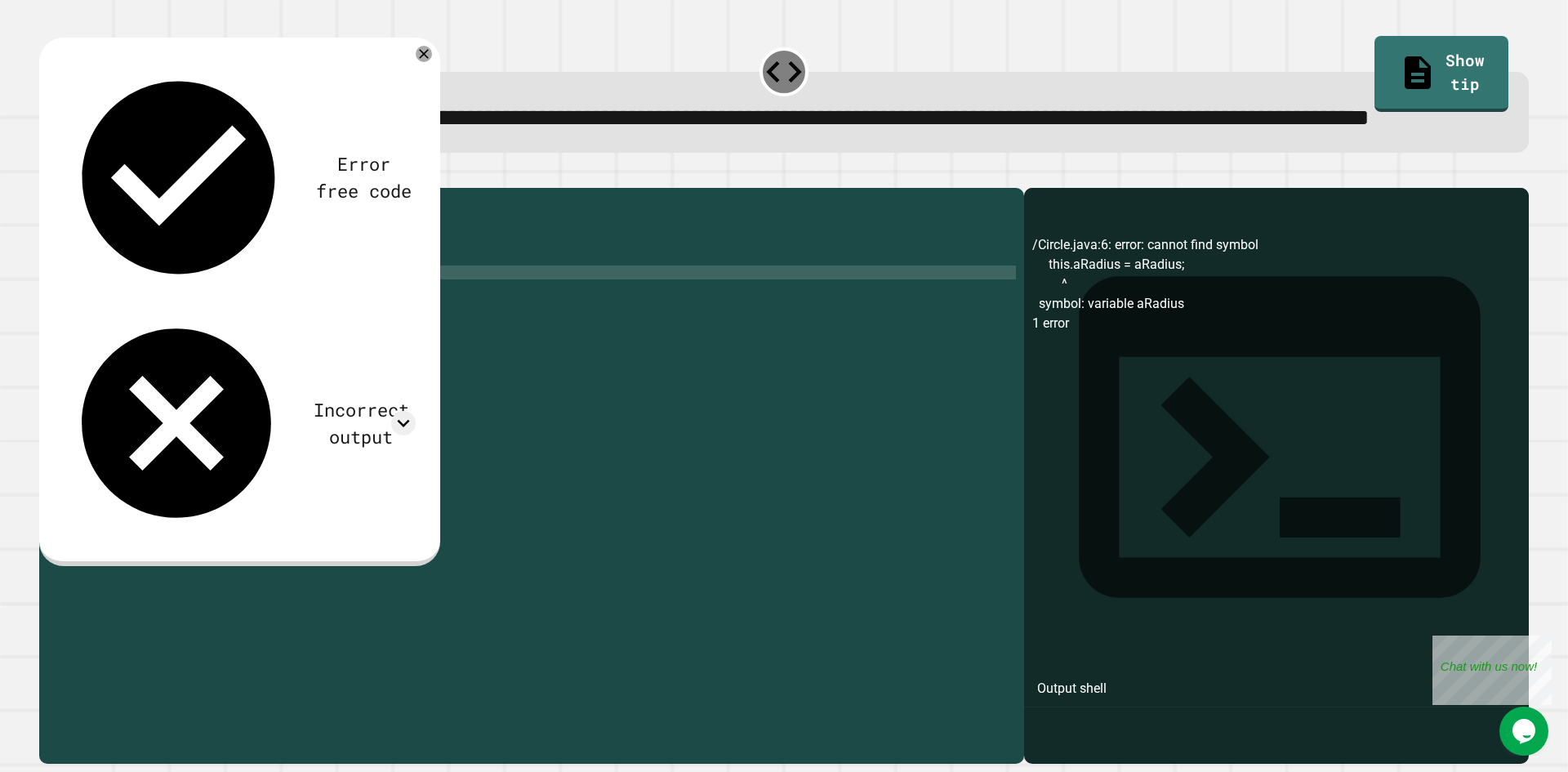
type textarea "**********"
click at [122, 335] on div "public class Circle { private double radius ; public Circle ( double aRadius ) …" at bounding box center [547, 439] width 937 height 486
click at [184, 338] on div "public class Circle { private double radius ; public Circle ( double aRadius ) …" at bounding box center [547, 439] width 937 height 486
click at [191, 343] on div "public class Circle { private double radius ; public Circle ( double aRadius ) …" at bounding box center [547, 439] width 937 height 486
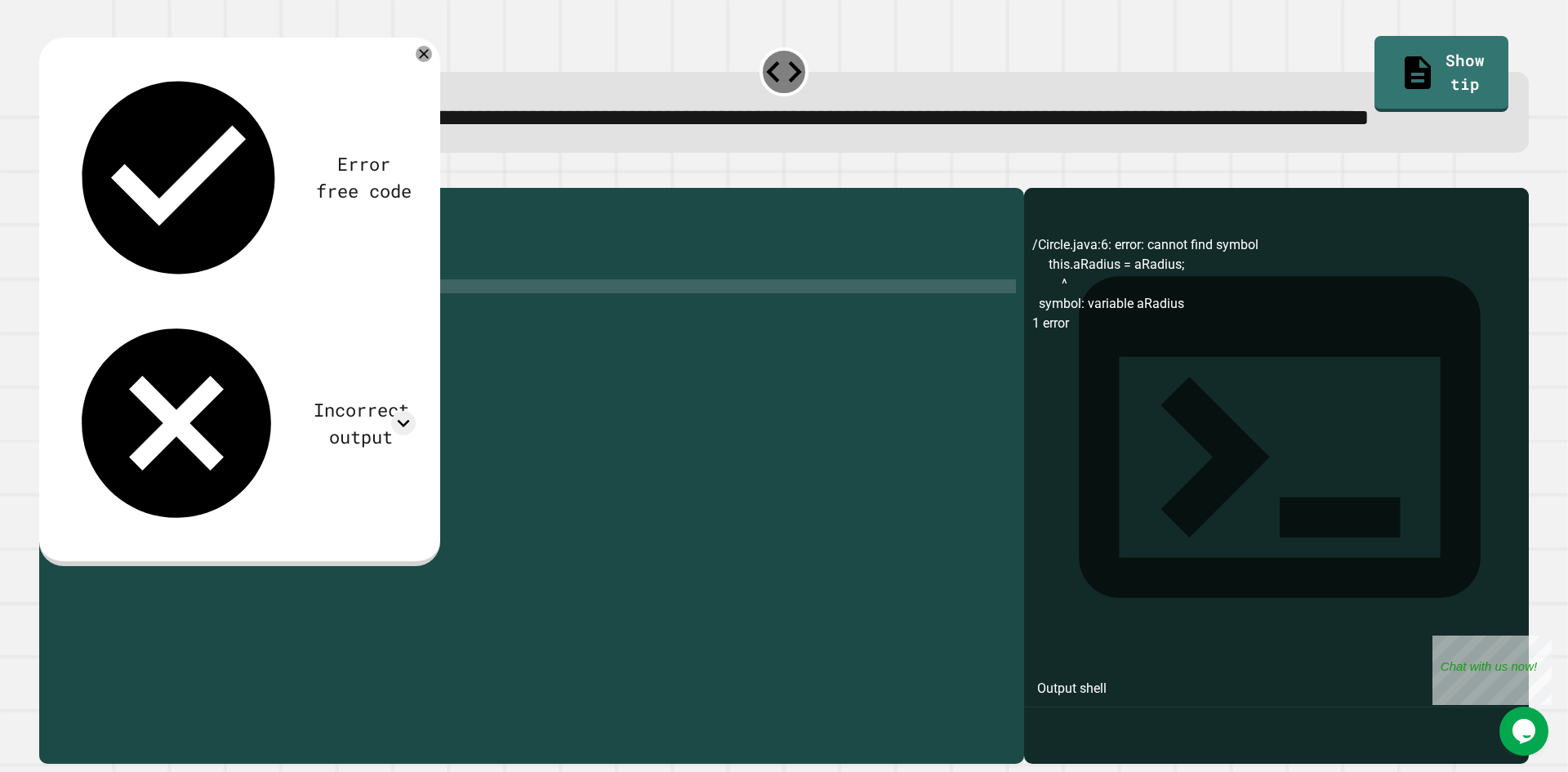
scroll to position [0, 0]
click at [198, 335] on div "public class Circle { private double radius ; public Circle ( double aRadius ) …" at bounding box center [547, 439] width 937 height 486
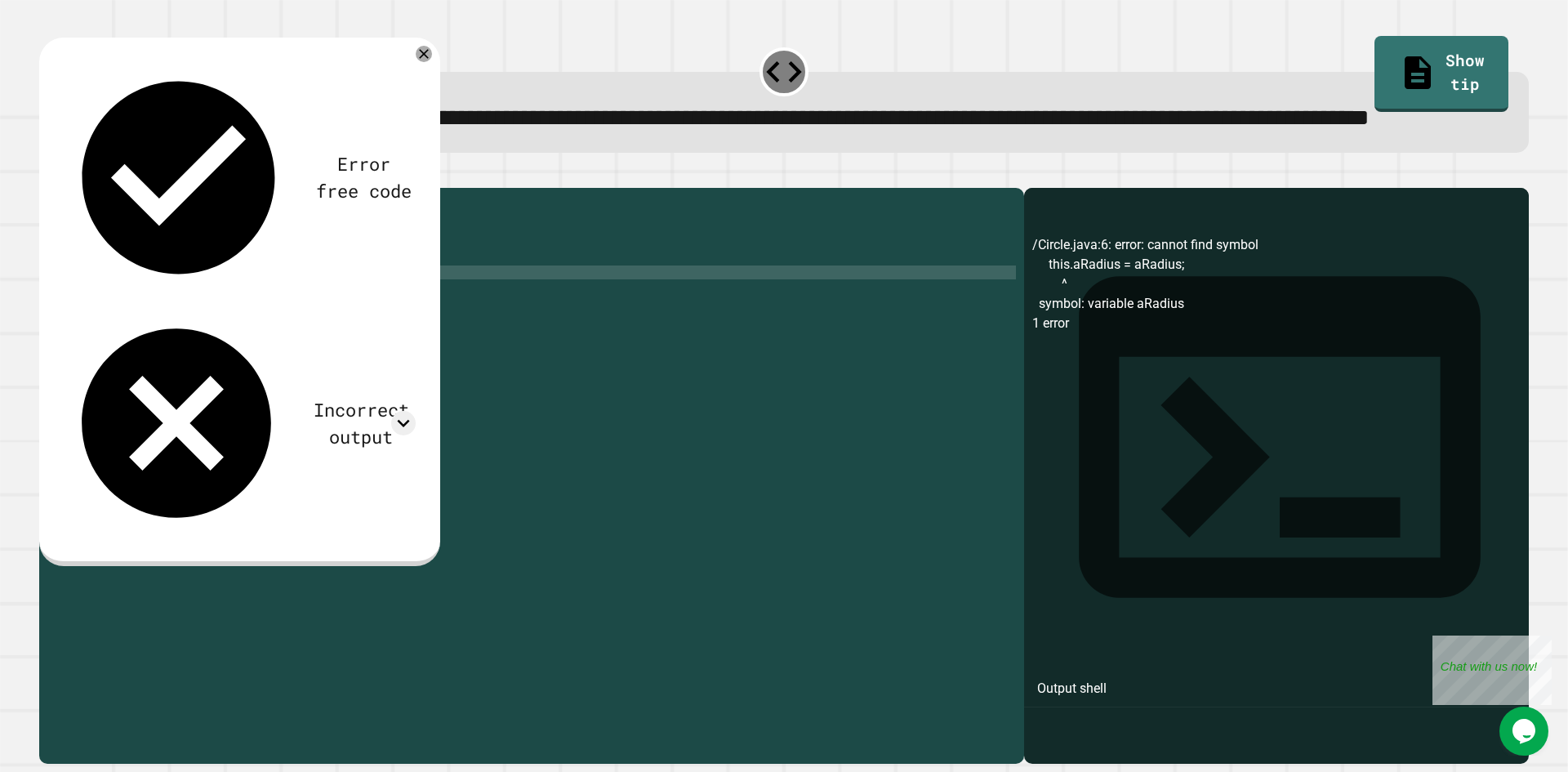
click at [192, 335] on div "public class Circle { private double radius ; public Circle ( double aRadius ) …" at bounding box center [547, 439] width 937 height 486
click at [129, 333] on div "public class Circle { private double radius ; public Circle ( double aRadius ) …" at bounding box center [547, 439] width 937 height 486
type textarea "**********"
click at [47, 175] on icon "button" at bounding box center [47, 175] width 0 height 0
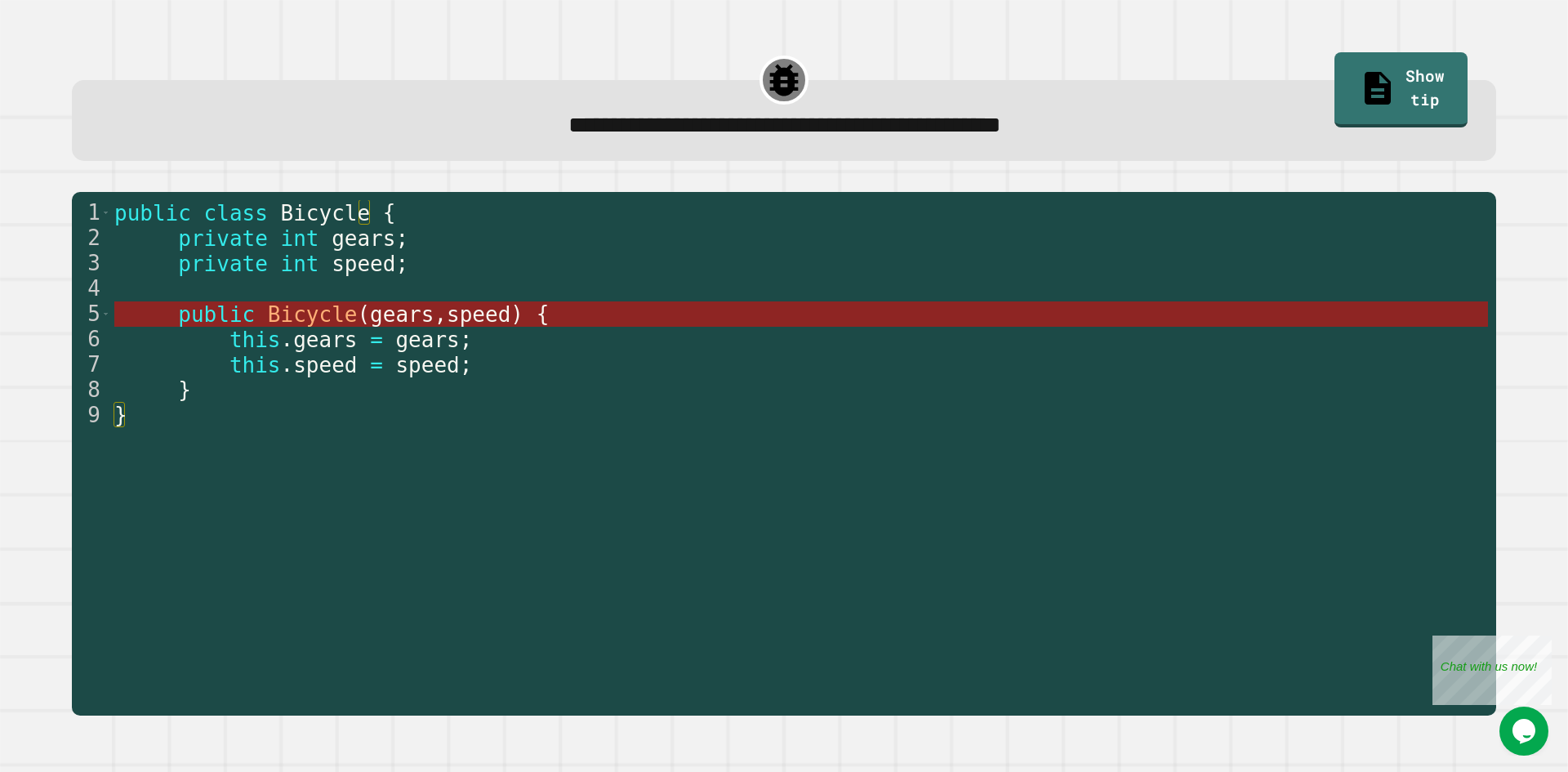
click at [226, 323] on span "public" at bounding box center [217, 315] width 77 height 24
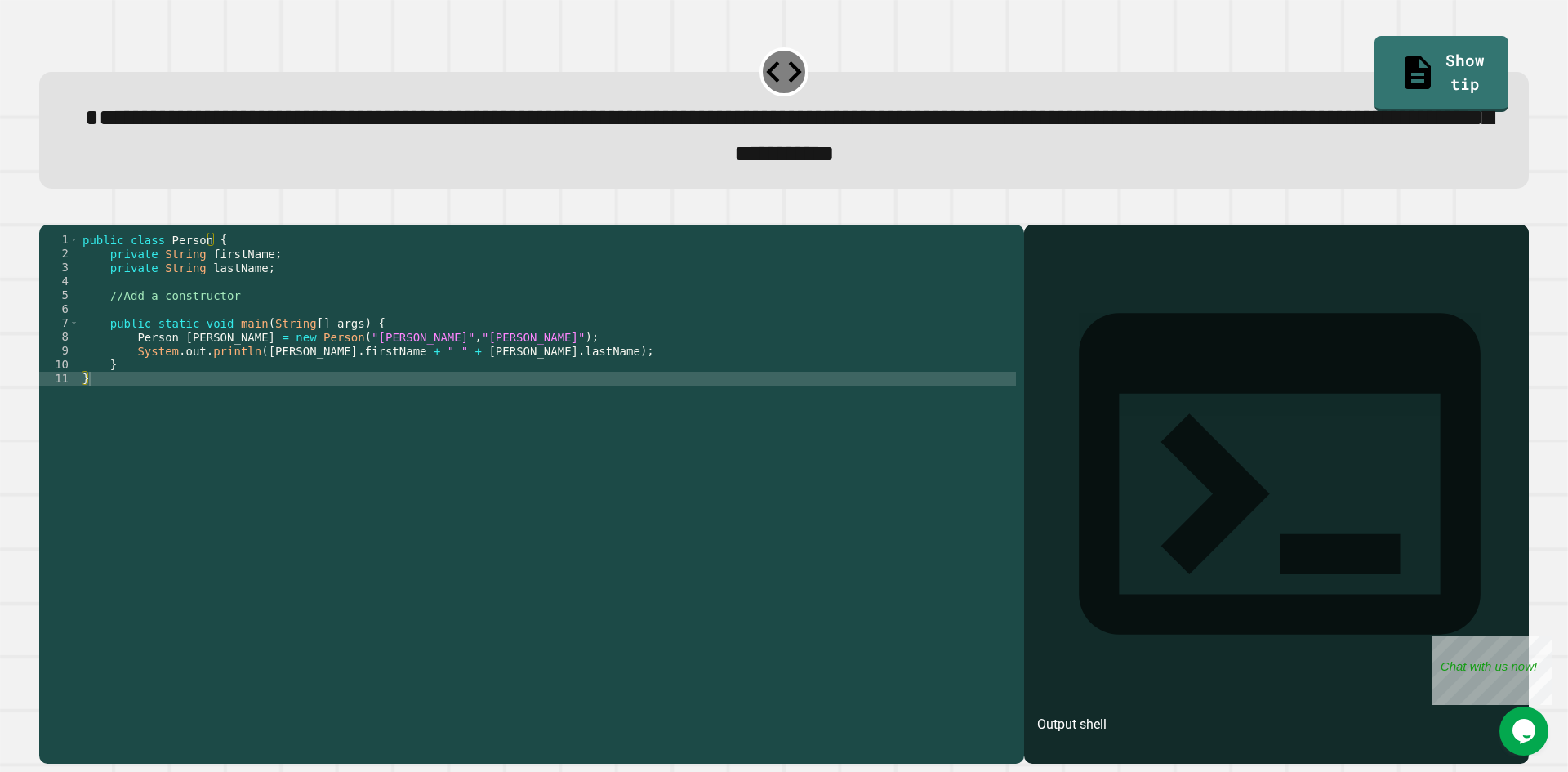
click at [192, 336] on div "public class Person { private String firstName ; private String lastName ; //Ad…" at bounding box center [547, 476] width 937 height 486
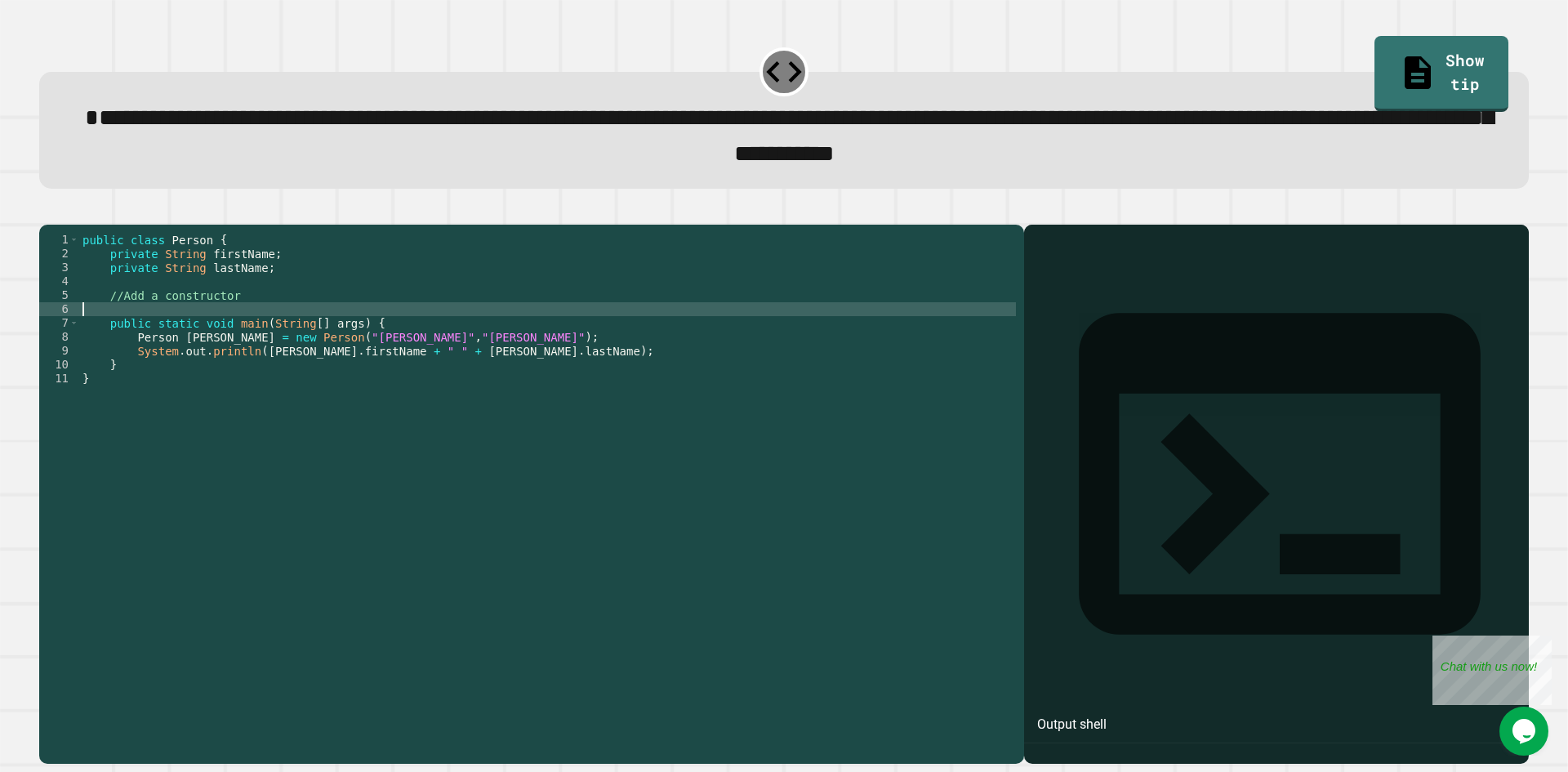
click at [192, 332] on div "public class Person { private String firstName ; private String lastName ; //Ad…" at bounding box center [547, 476] width 937 height 486
type textarea "*"
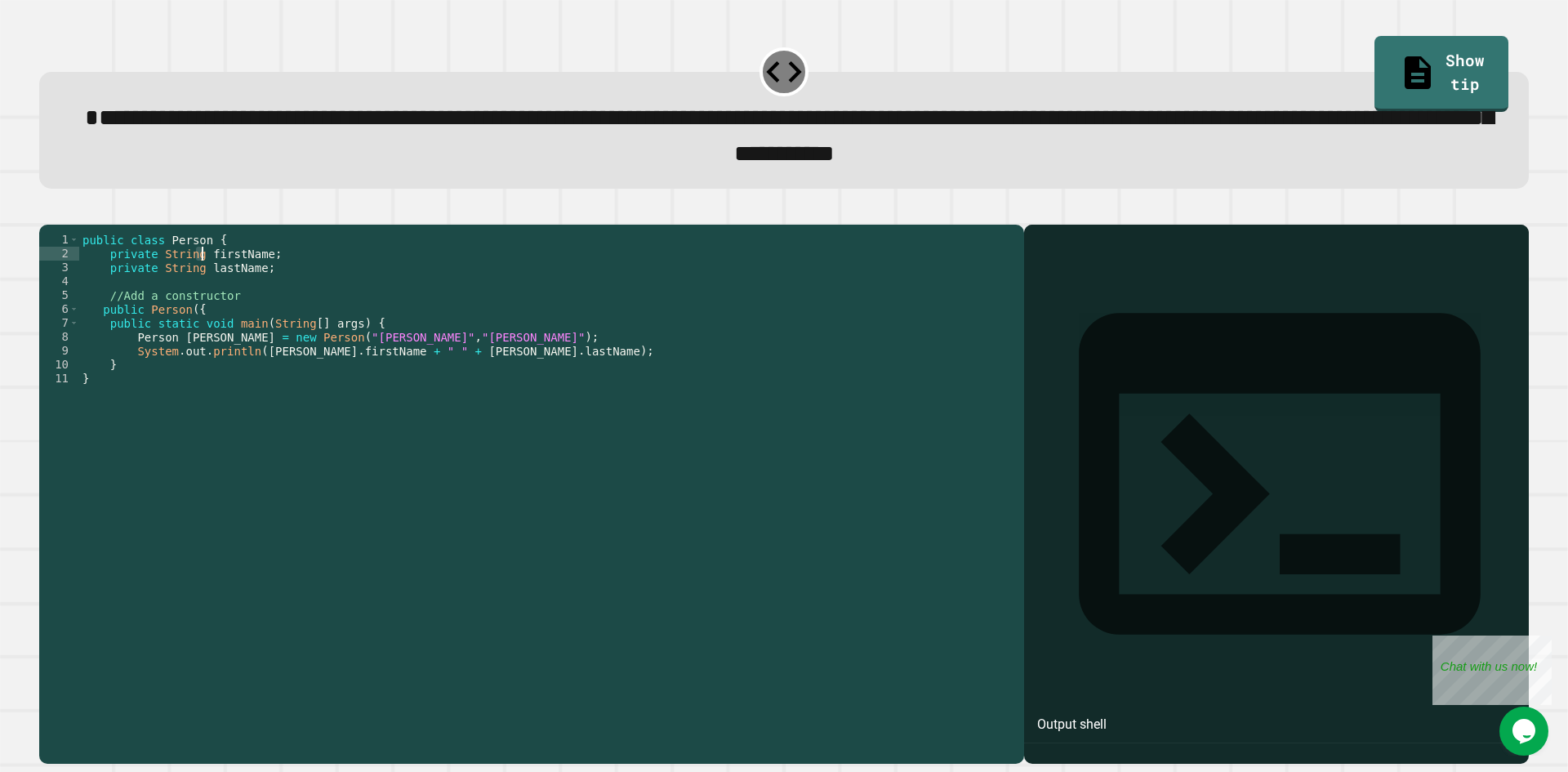
click at [202, 282] on div "public class Person { private String firstName ; private String lastName ; //Ad…" at bounding box center [547, 476] width 937 height 486
click at [201, 281] on div "public class Person { private Stringf irstName ; private String lastName ; //Ad…" at bounding box center [547, 462] width 937 height 458
click at [204, 280] on div "public class Person { private String firstName ; private String lastName ; //Ad…" at bounding box center [547, 462] width 937 height 458
click at [204, 280] on div "public class Person { private String firstName ; private String lastName ; //Ad…" at bounding box center [547, 476] width 937 height 486
drag, startPoint x: 204, startPoint y: 280, endPoint x: 255, endPoint y: 279, distance: 51.0
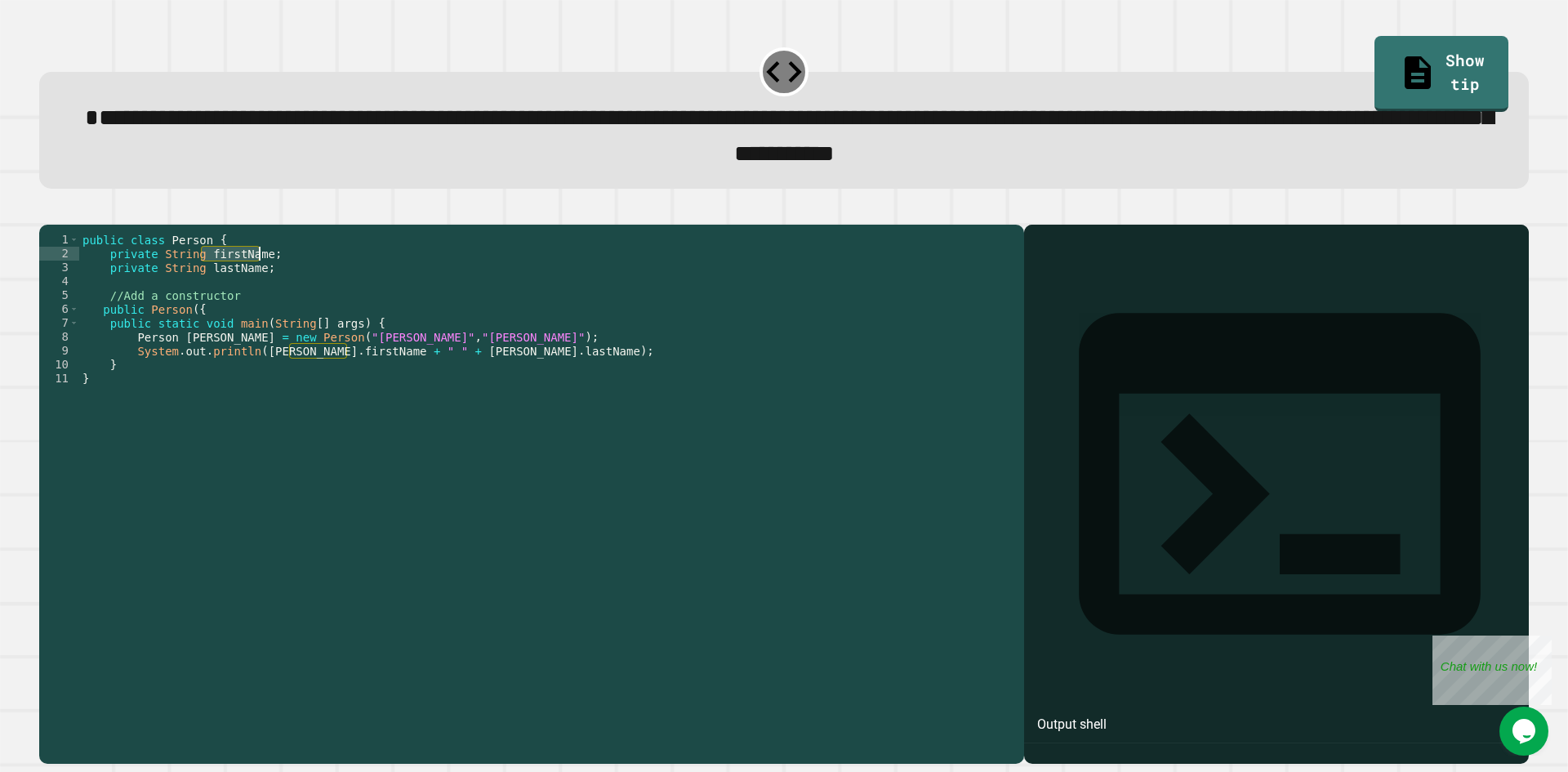
click at [255, 279] on div "public class Person { private String firstName ; private String lastName ; //Ad…" at bounding box center [547, 476] width 937 height 486
click at [188, 337] on div "public class Person { private String firstName ; private String lastName ; //Ad…" at bounding box center [547, 476] width 937 height 486
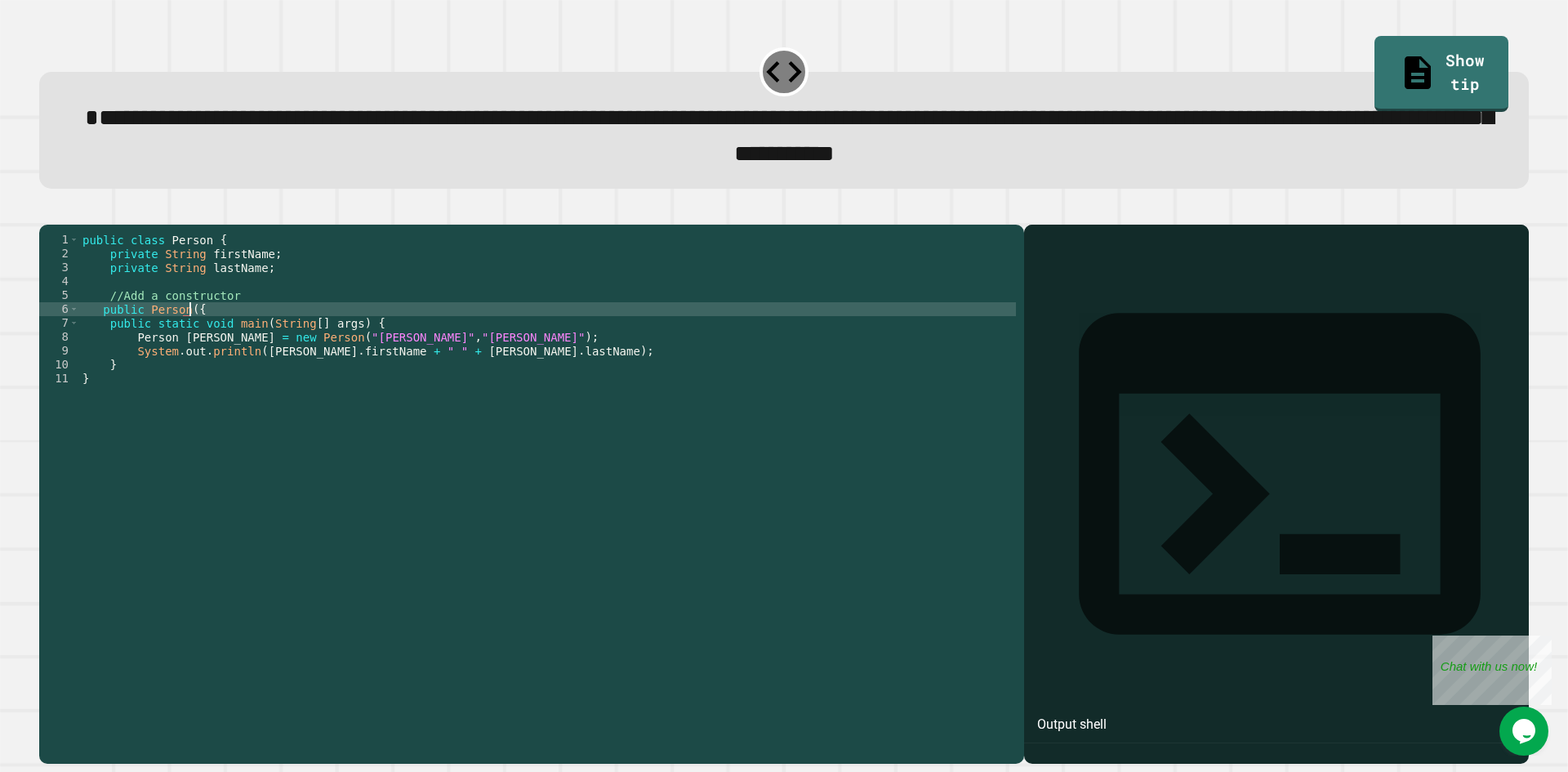
paste textarea "*********"
type textarea "**********"
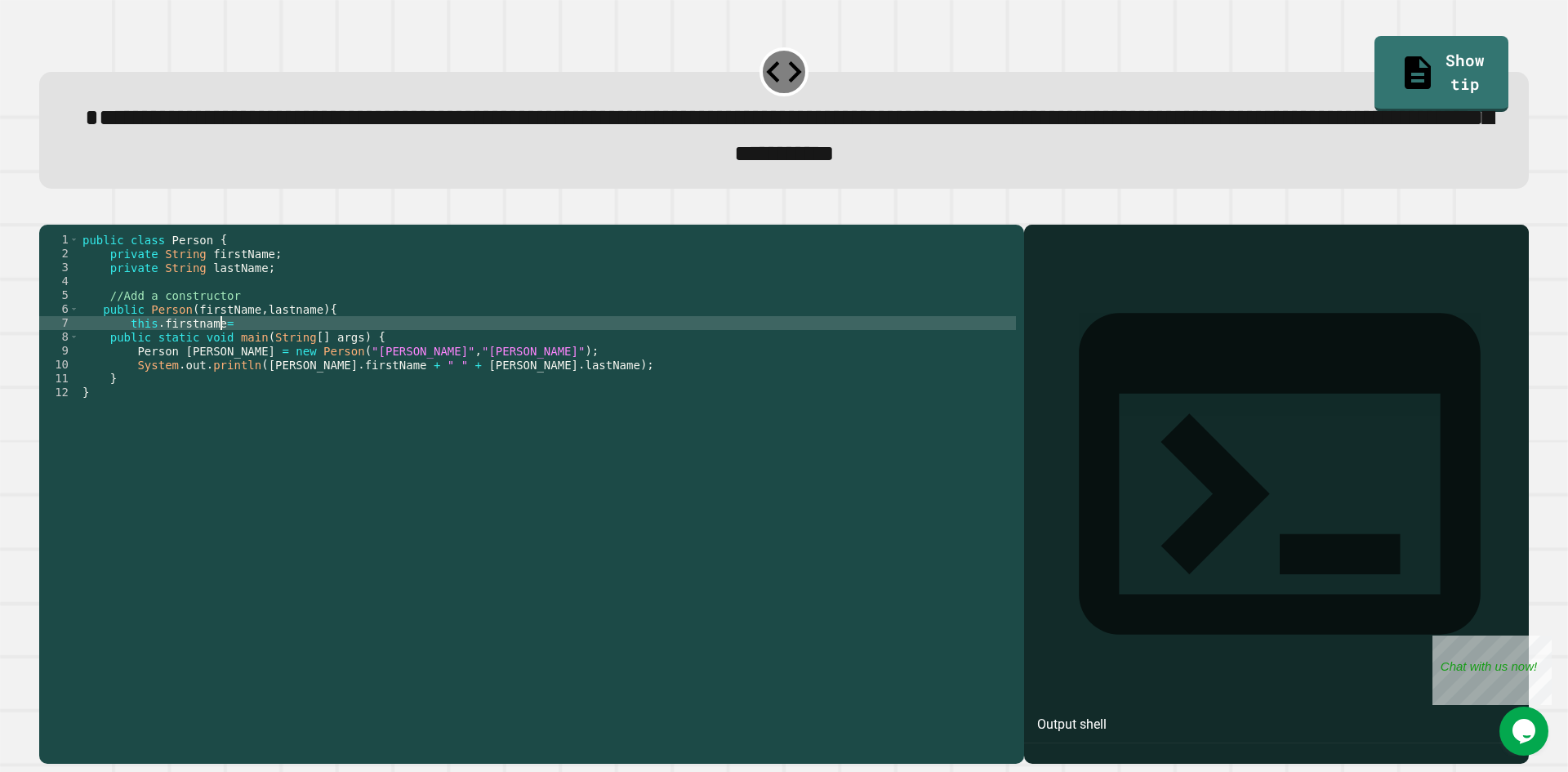
scroll to position [0, 9]
type textarea "**********"
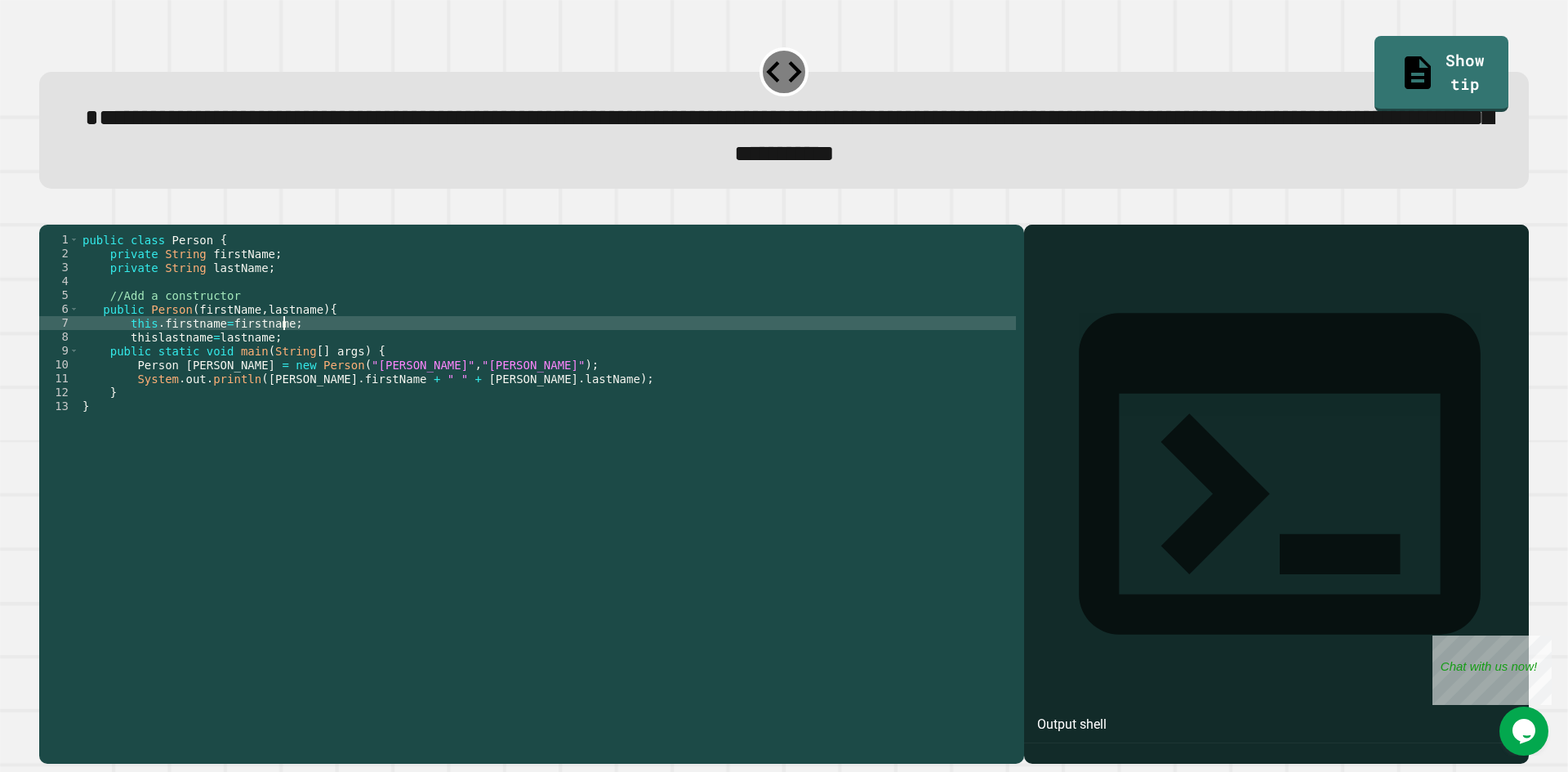
scroll to position [0, 12]
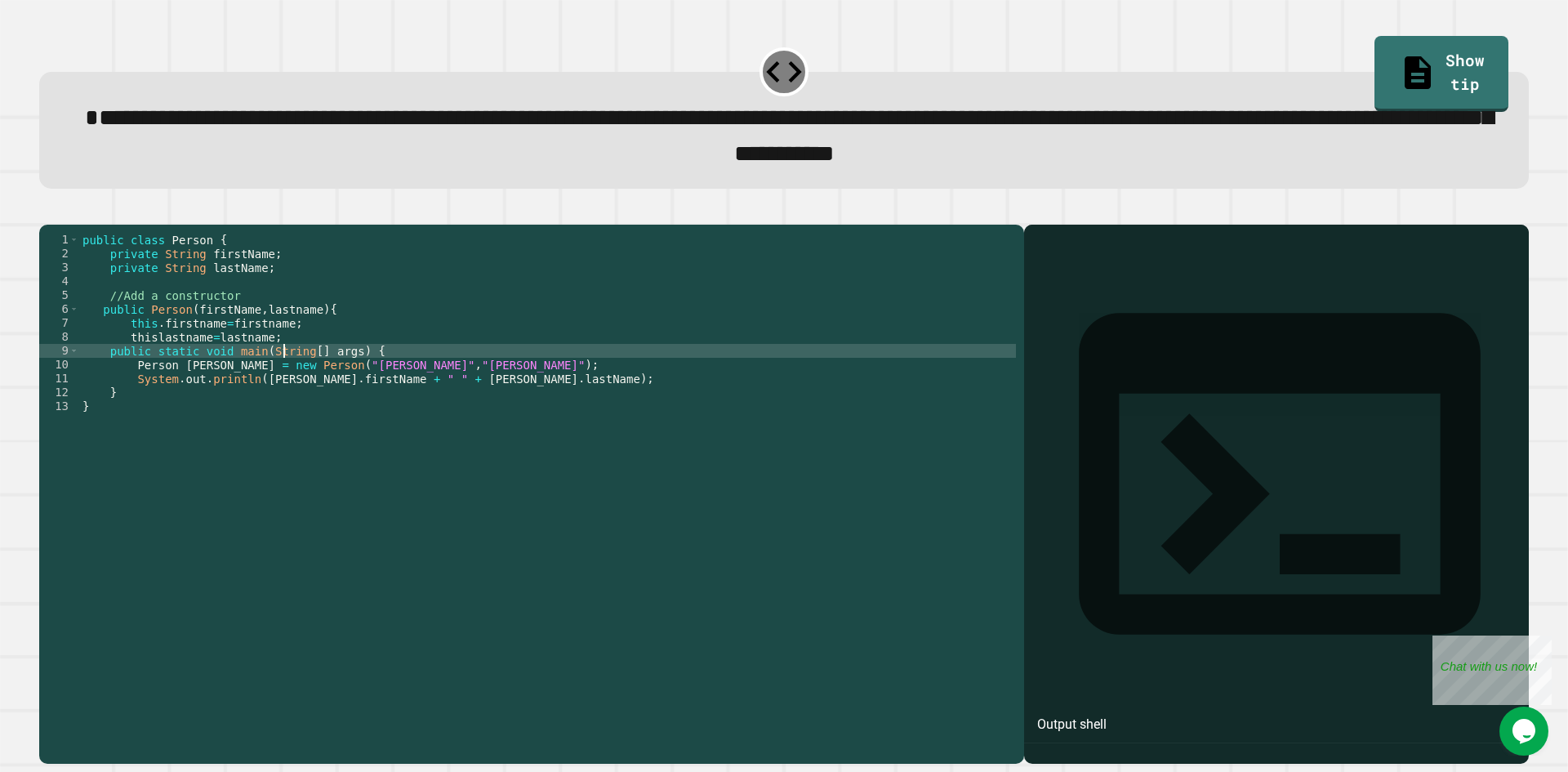
type textarea "**********"
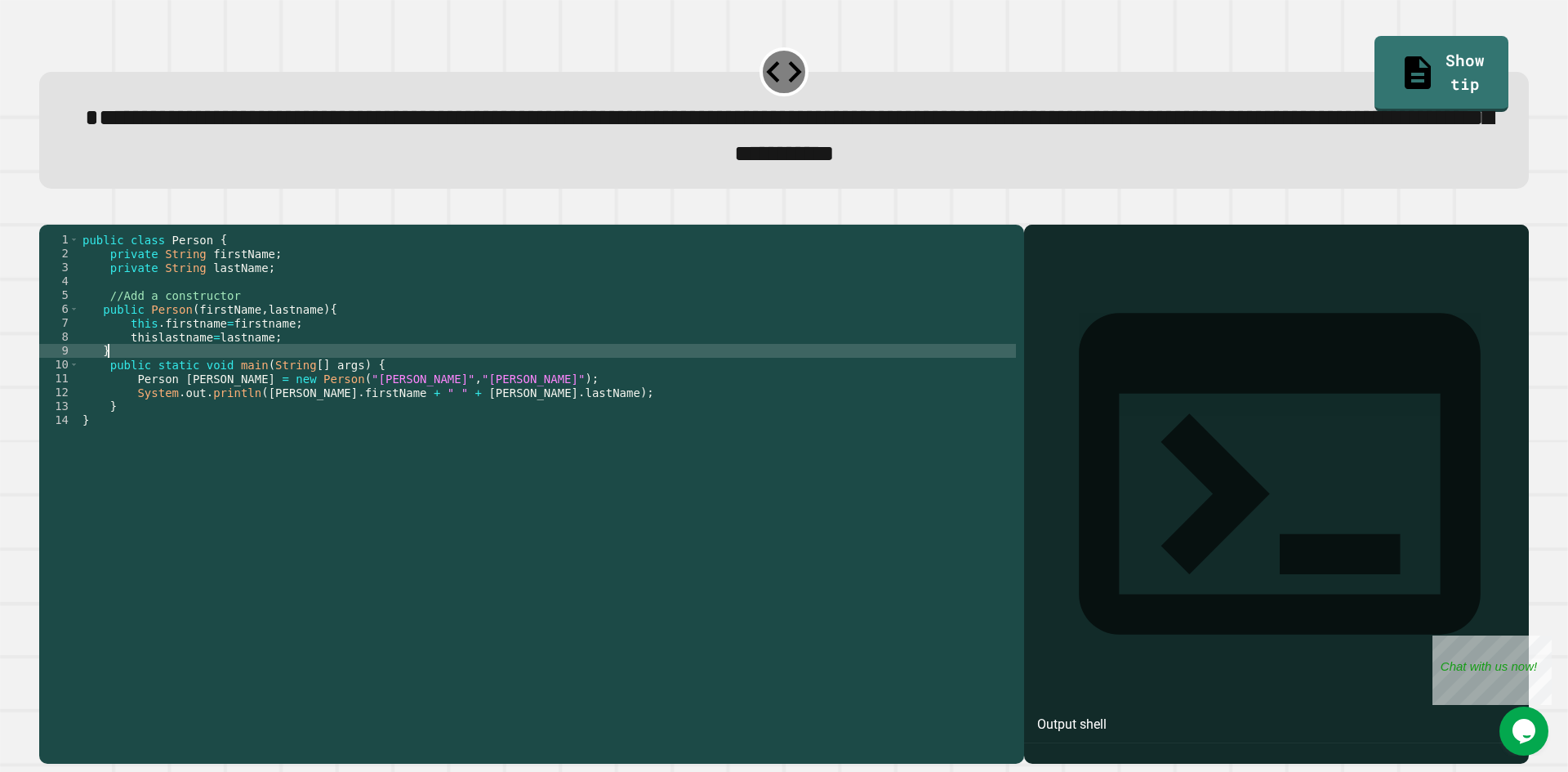
scroll to position [0, 3]
type textarea "*"
click at [47, 211] on button "button" at bounding box center [47, 211] width 0 height 0
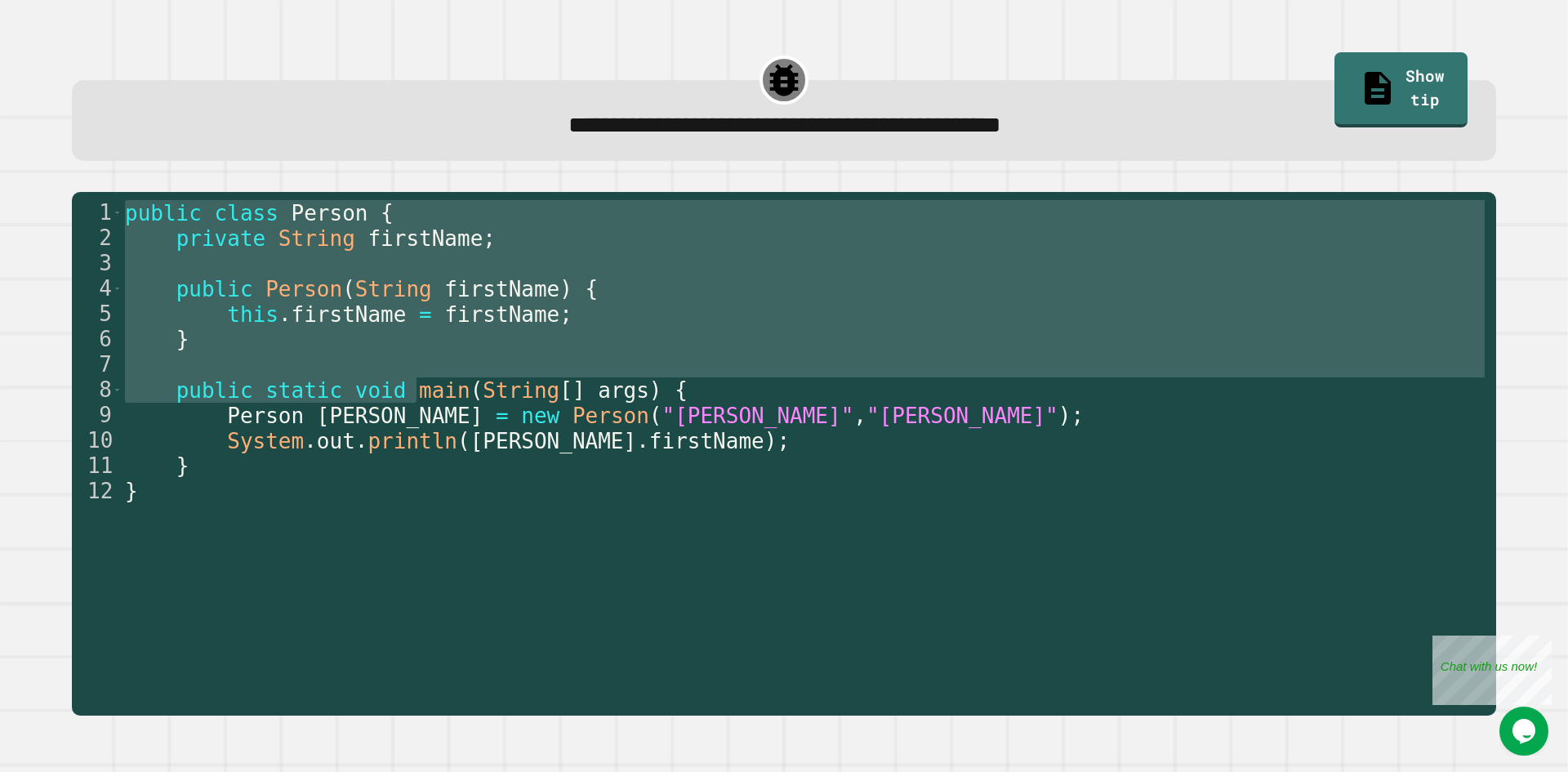
drag, startPoint x: 418, startPoint y: 393, endPoint x: 731, endPoint y: 167, distance: 386.1
click at [731, 167] on div "**********" at bounding box center [783, 380] width 1505 height 699
click at [721, 179] on div "1 2 3 4 5 6 7 8 9 10 11 12 public class Person { private String firstName ; pub…" at bounding box center [784, 454] width 1456 height 554
click at [136, 591] on div "public class Person { private String firstName ; public Person ( String firstNa…" at bounding box center [805, 453] width 1367 height 506
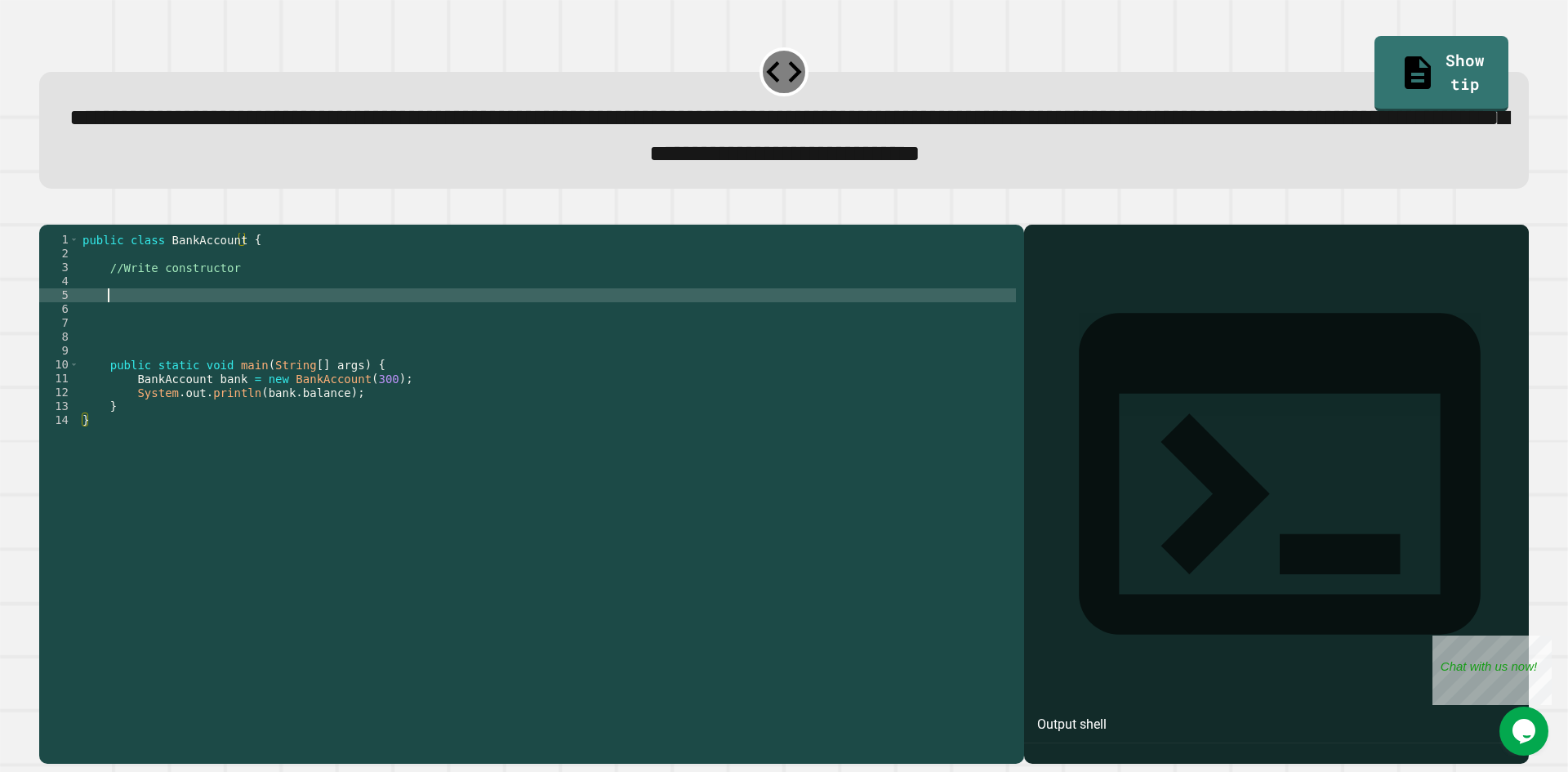
click at [178, 320] on div "public class BankAccount { //Write constructor public static void main ( String…" at bounding box center [547, 476] width 937 height 486
click at [178, 303] on div "public class BankAccount { //Write constructor public static void main ( String…" at bounding box center [547, 476] width 937 height 486
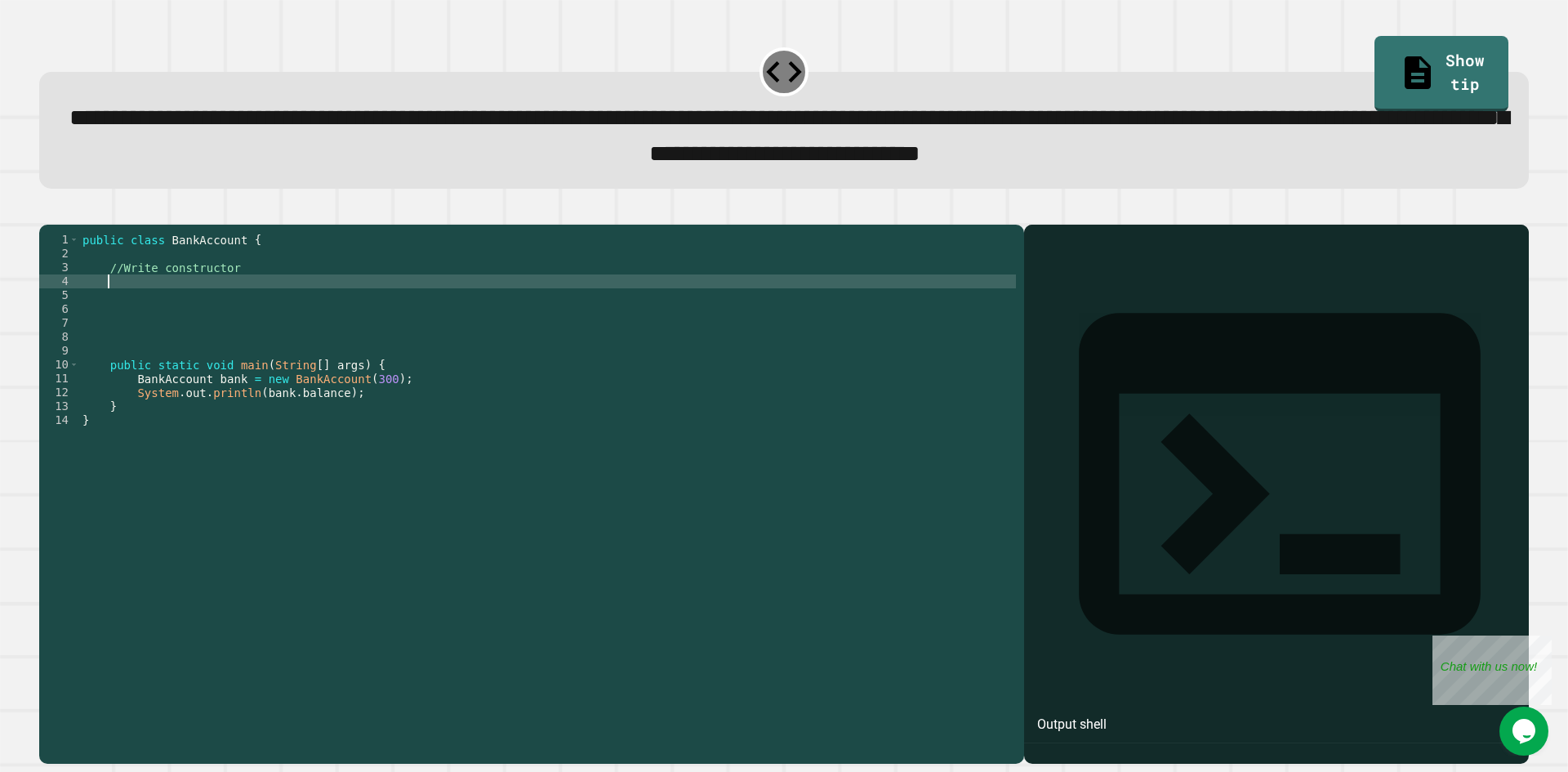
click at [142, 311] on div "public class BankAccount { //Write constructor public static void main ( String…" at bounding box center [547, 476] width 937 height 486
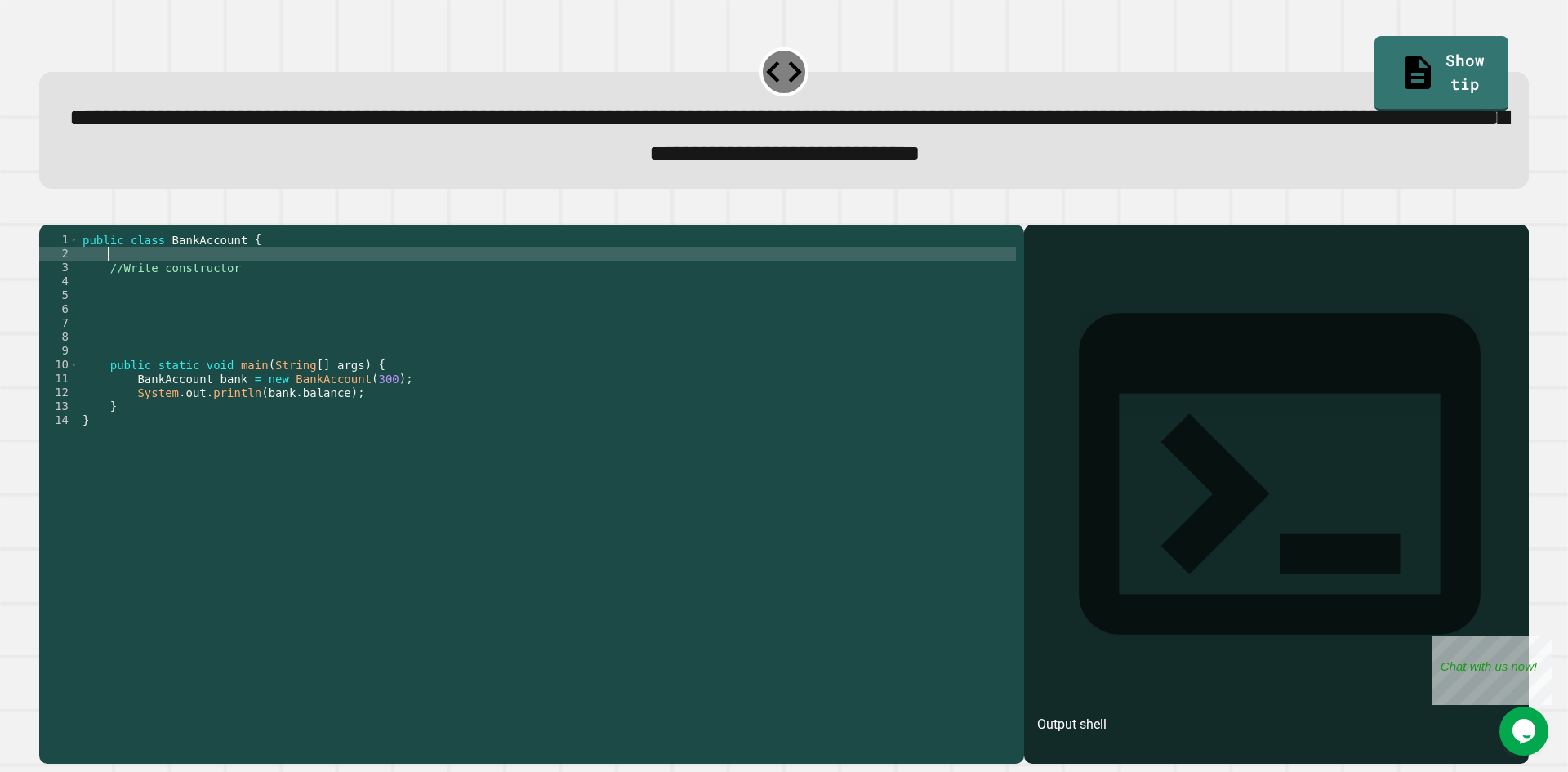
click at [150, 277] on div "public class BankAccount { //Write constructor public static void main ( String…" at bounding box center [547, 476] width 937 height 486
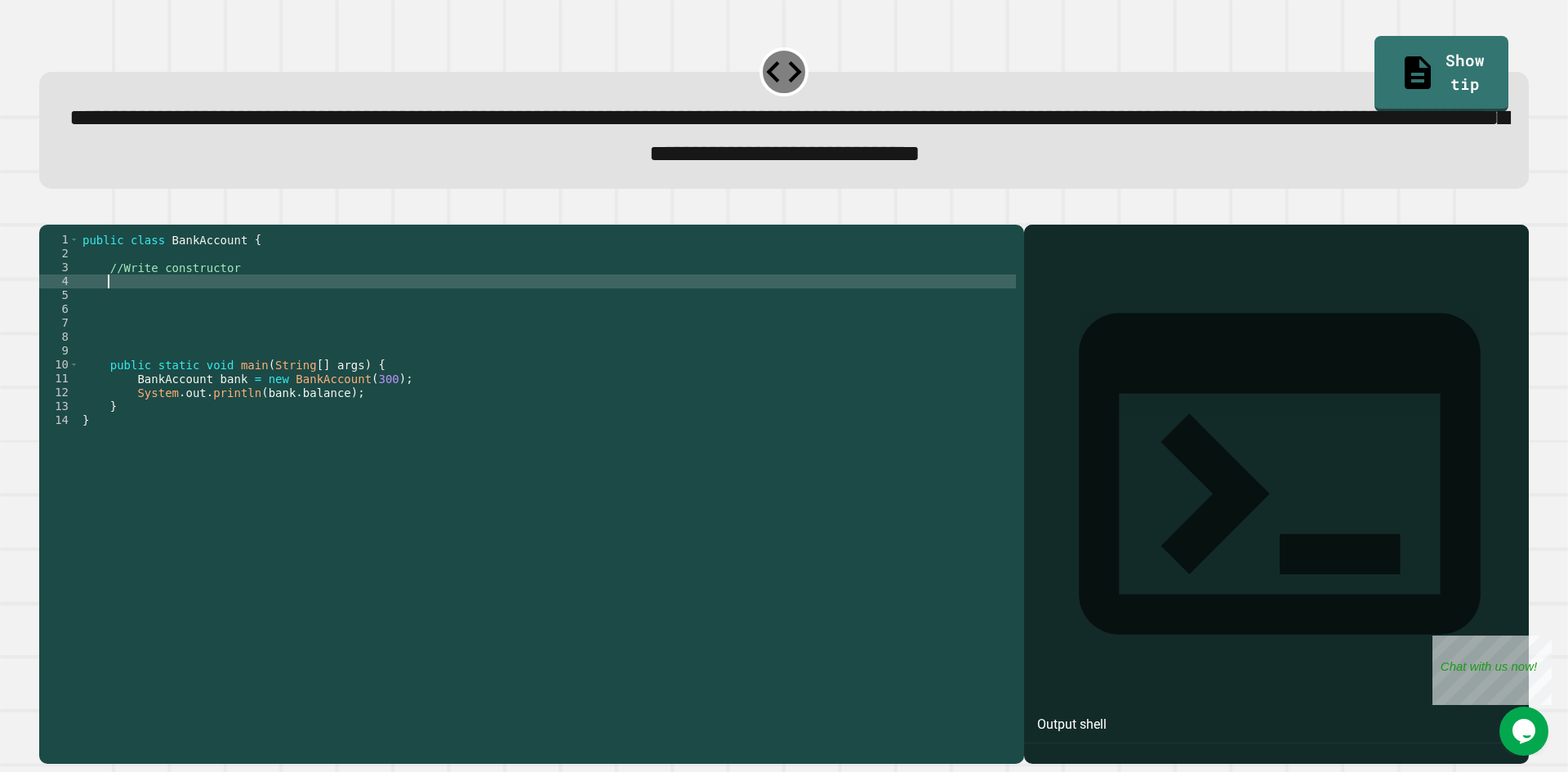
click at [148, 305] on div "public class BankAccount { //Write constructor public static void main ( String…" at bounding box center [547, 476] width 937 height 486
click at [152, 280] on div "public class BankAccount { //Write constructor public static void main ( String…" at bounding box center [547, 476] width 937 height 486
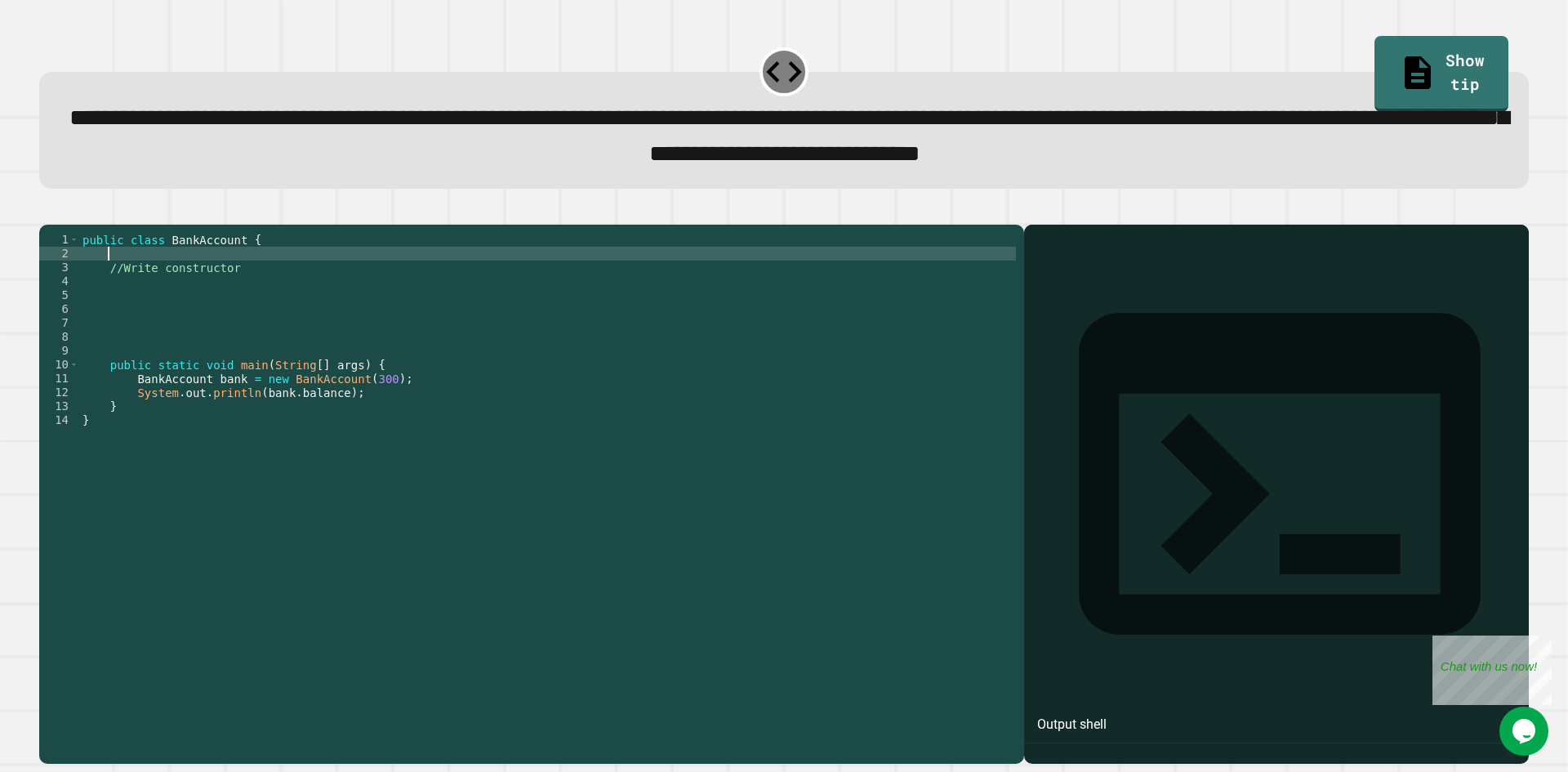
click at [152, 275] on div "public class BankAccount { //Write constructor public static void main ( String…" at bounding box center [547, 476] width 937 height 486
type textarea "**********"
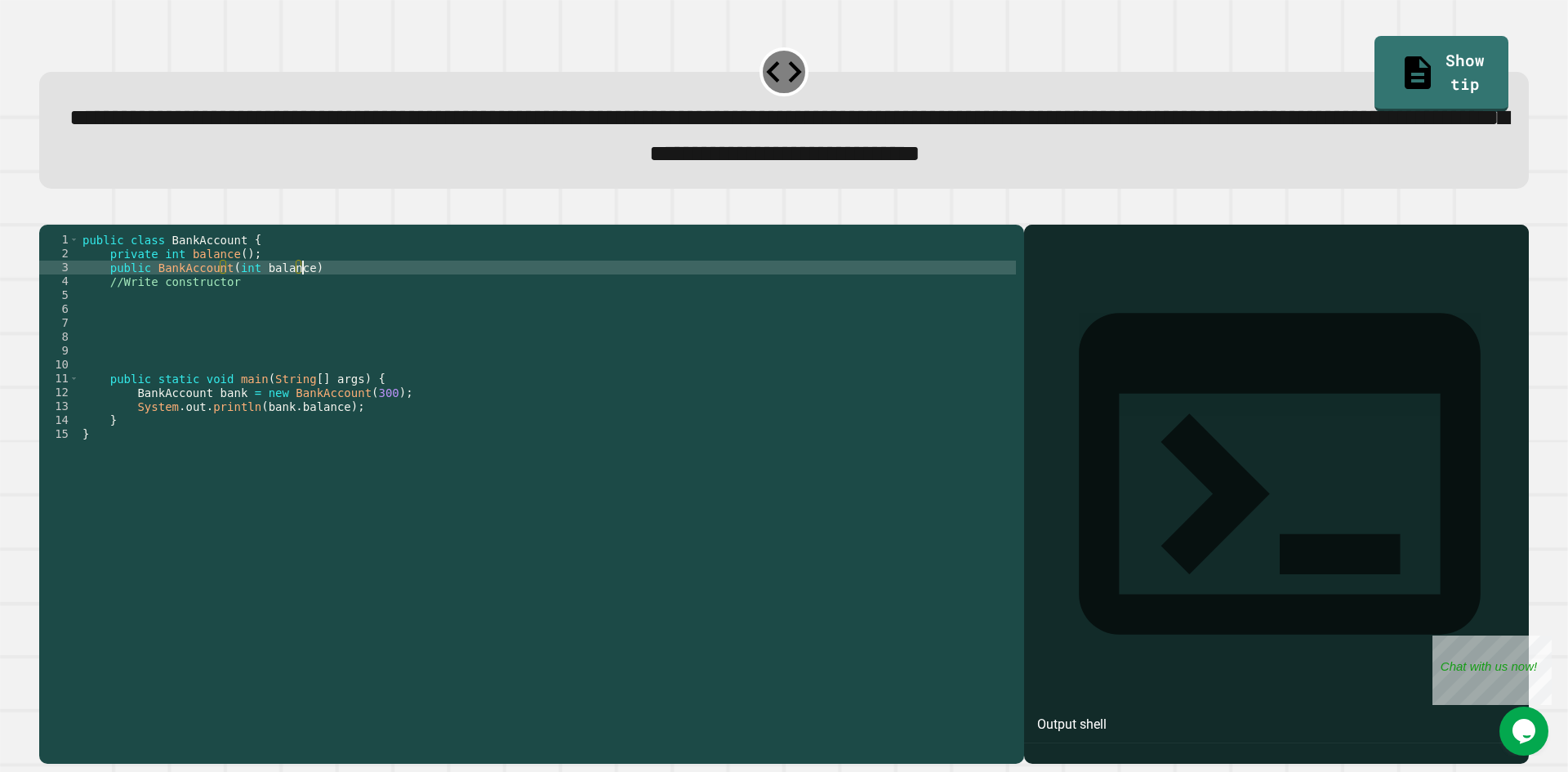
scroll to position [0, 15]
type textarea "**********"
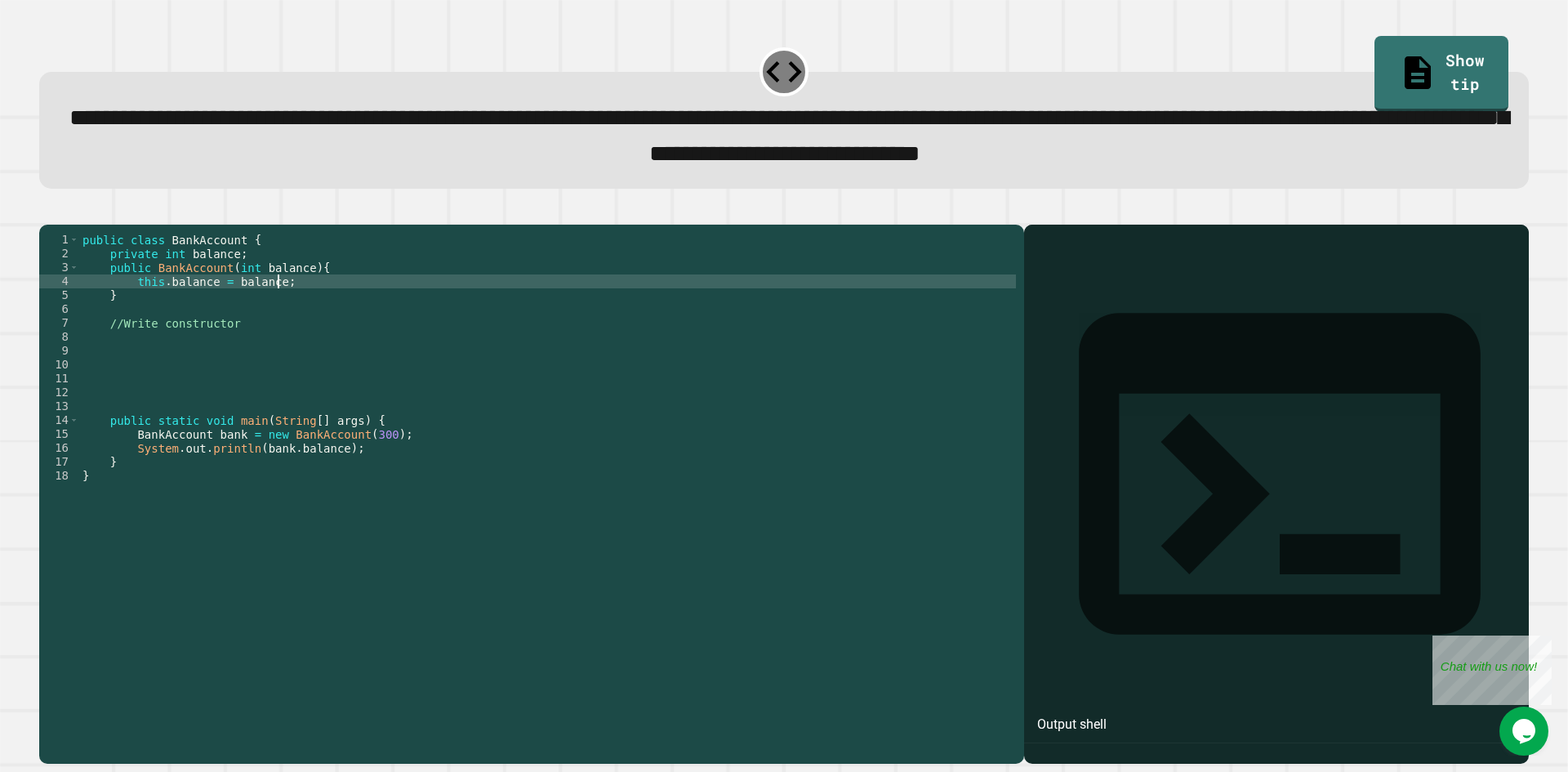
scroll to position [0, 13]
type textarea "**********"
click at [47, 211] on button "button" at bounding box center [47, 211] width 0 height 0
